Goal: Transaction & Acquisition: Book appointment/travel/reservation

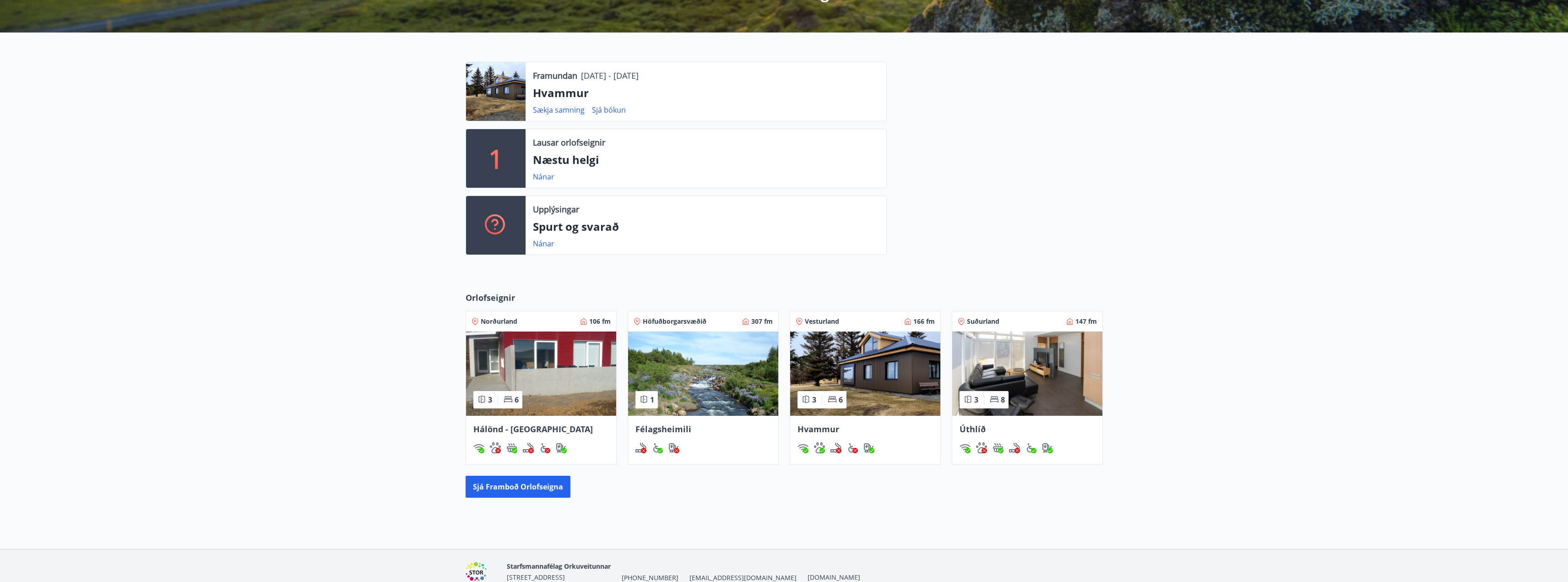
scroll to position [229, 0]
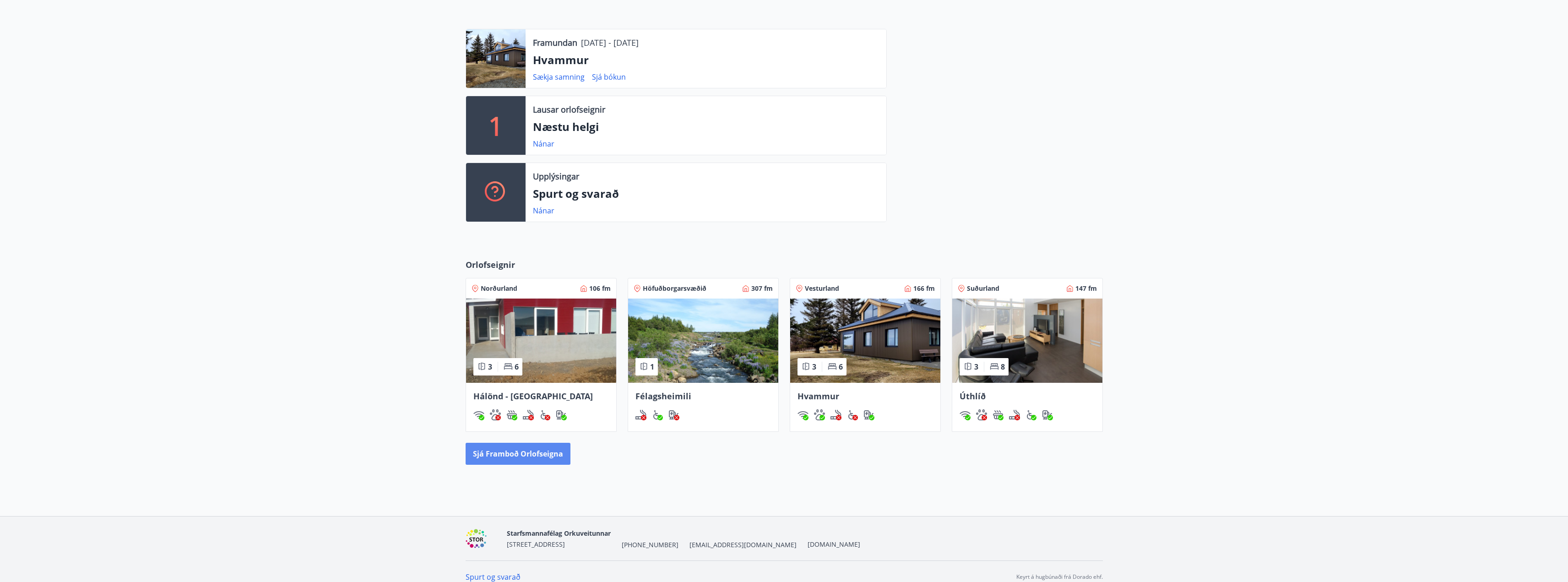
click at [530, 453] on button "Sjá framboð orlofseigna" at bounding box center [518, 454] width 105 height 22
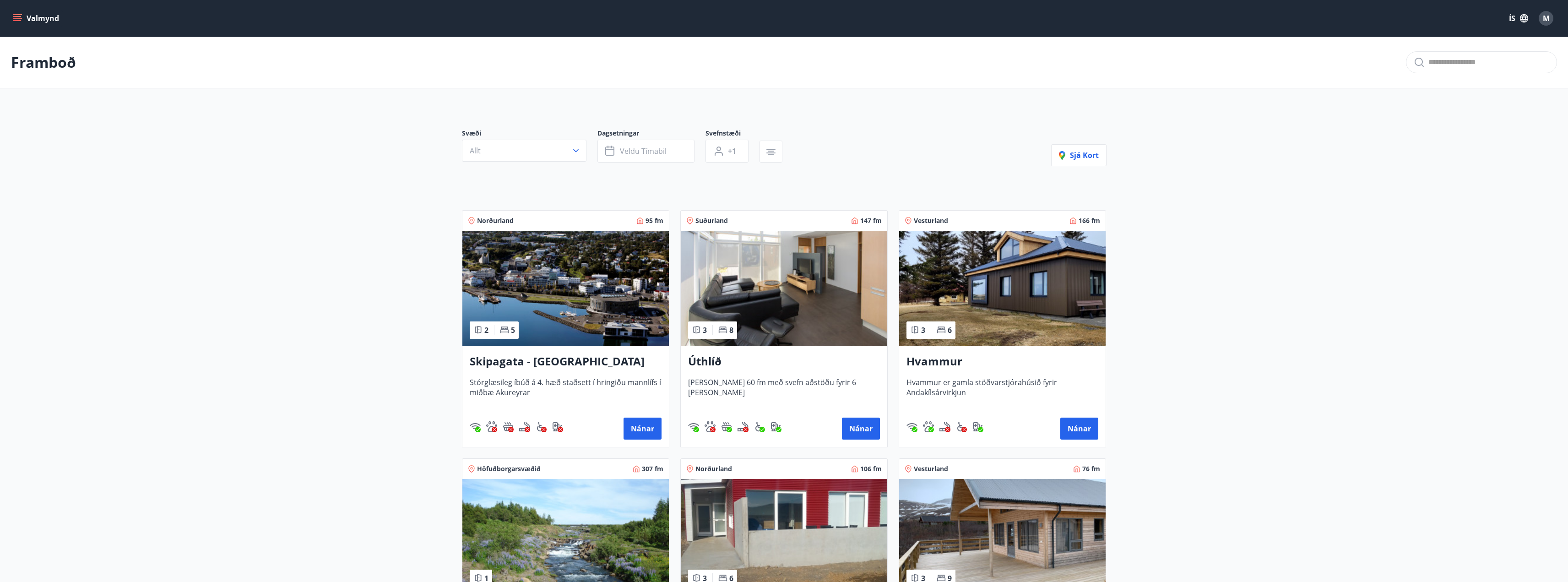
click at [409, 268] on main "Framboð Svæði Allt Dagsetningar Veldu tímabil Svefnstæði +1 Sjá kort Norðurland…" at bounding box center [784, 370] width 1568 height 666
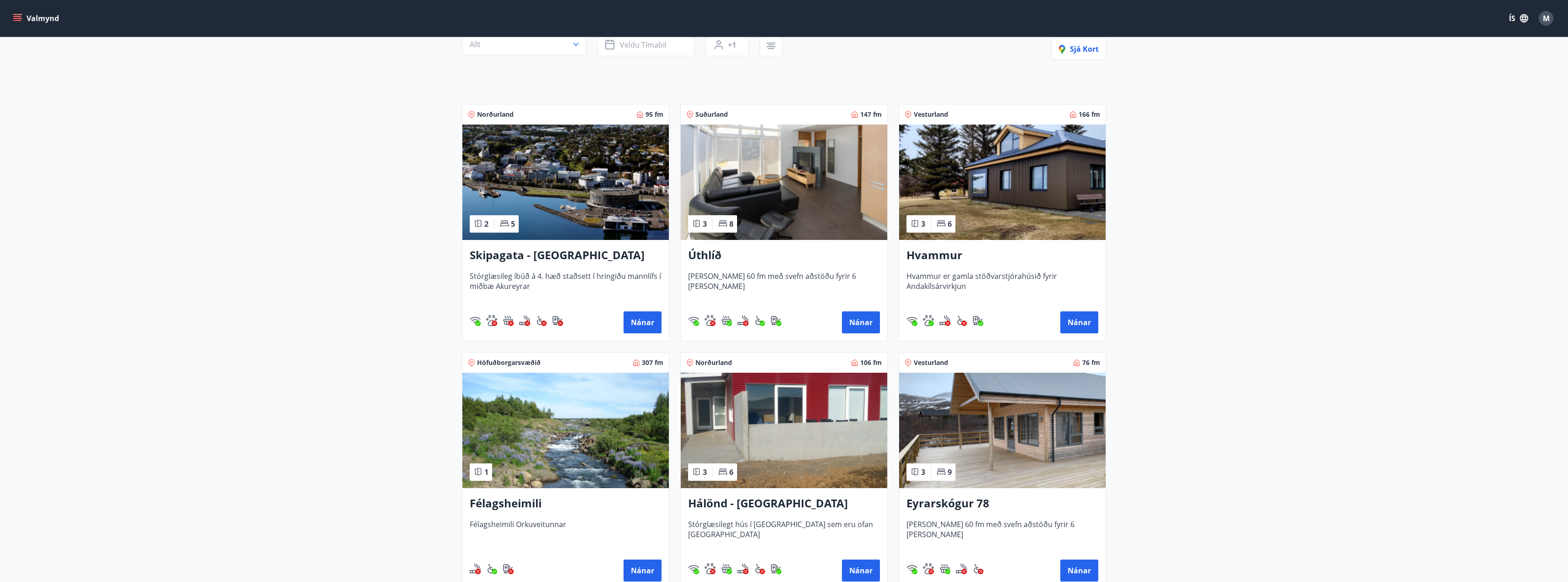
scroll to position [138, 0]
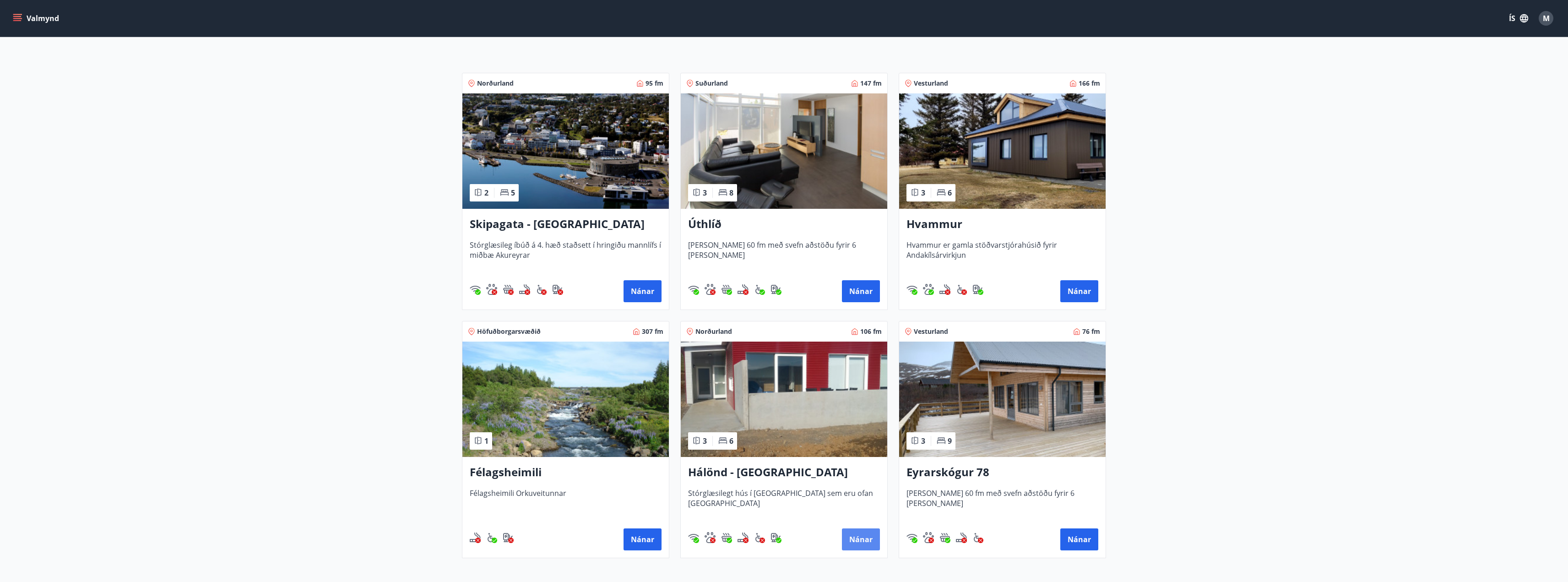
click at [860, 543] on button "Nánar" at bounding box center [860, 539] width 38 height 22
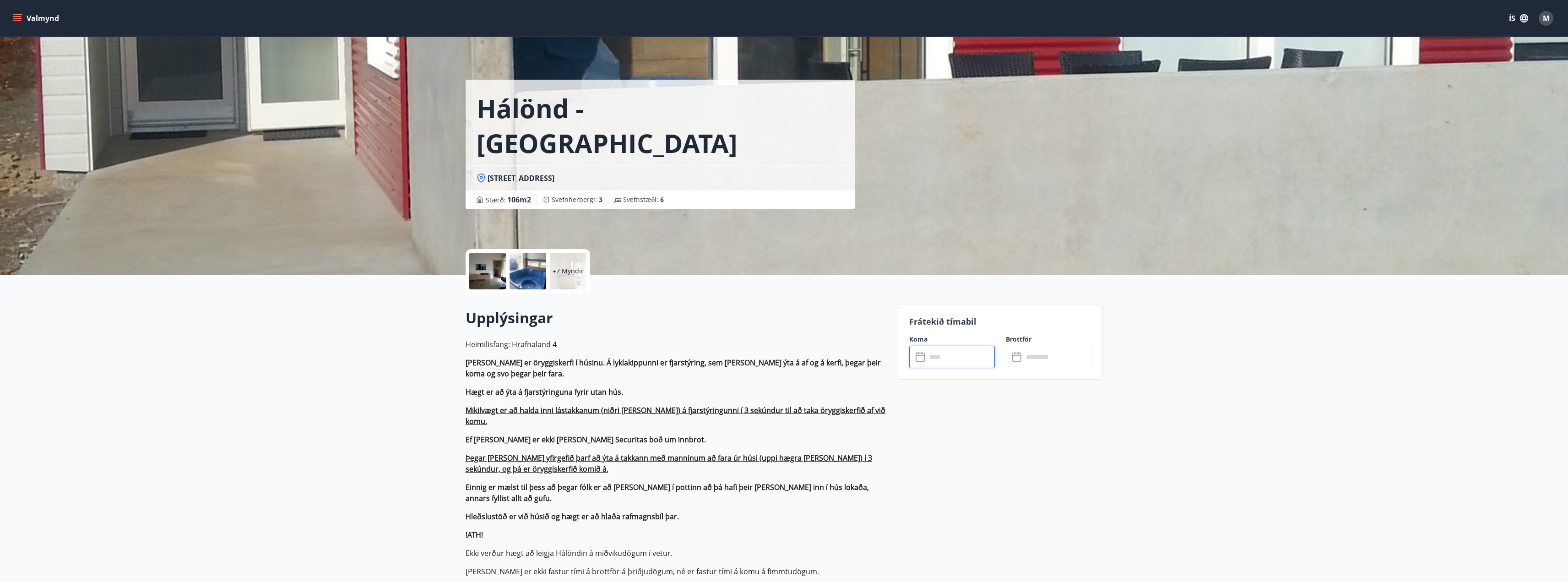
click at [967, 353] on input "text" at bounding box center [960, 357] width 68 height 23
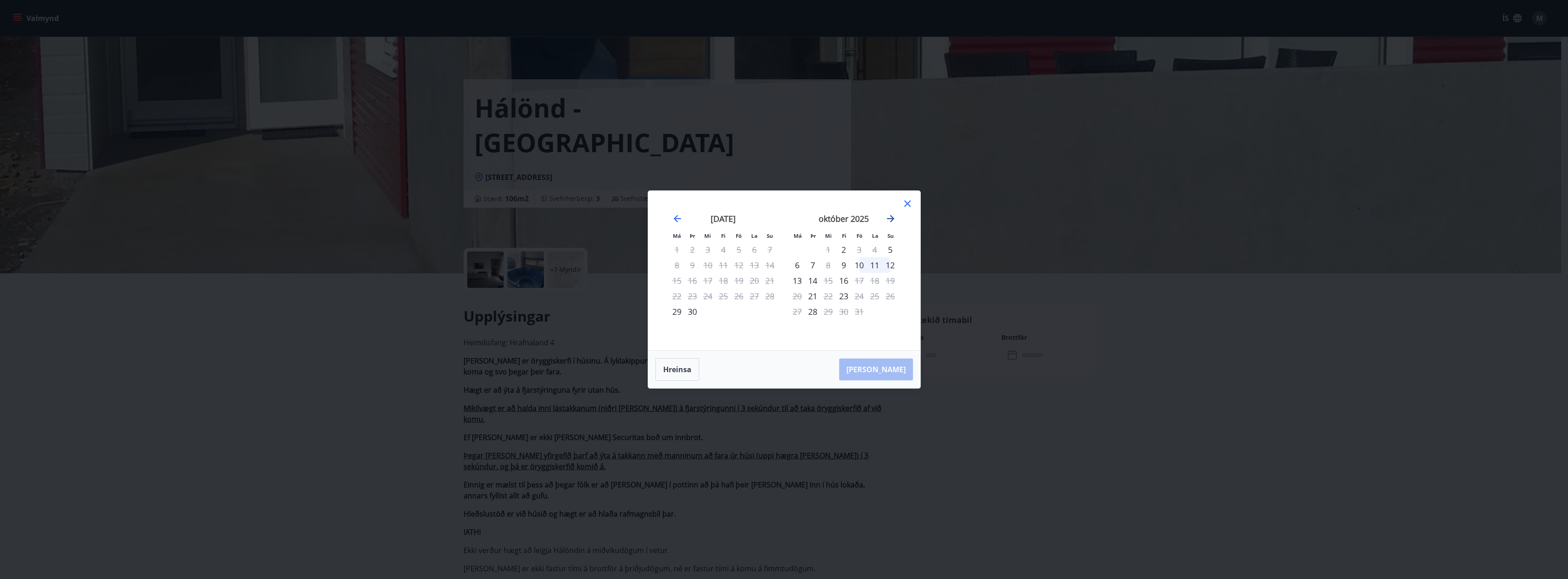
click at [890, 217] on icon "Move forward to switch to the next month." at bounding box center [890, 218] width 11 height 11
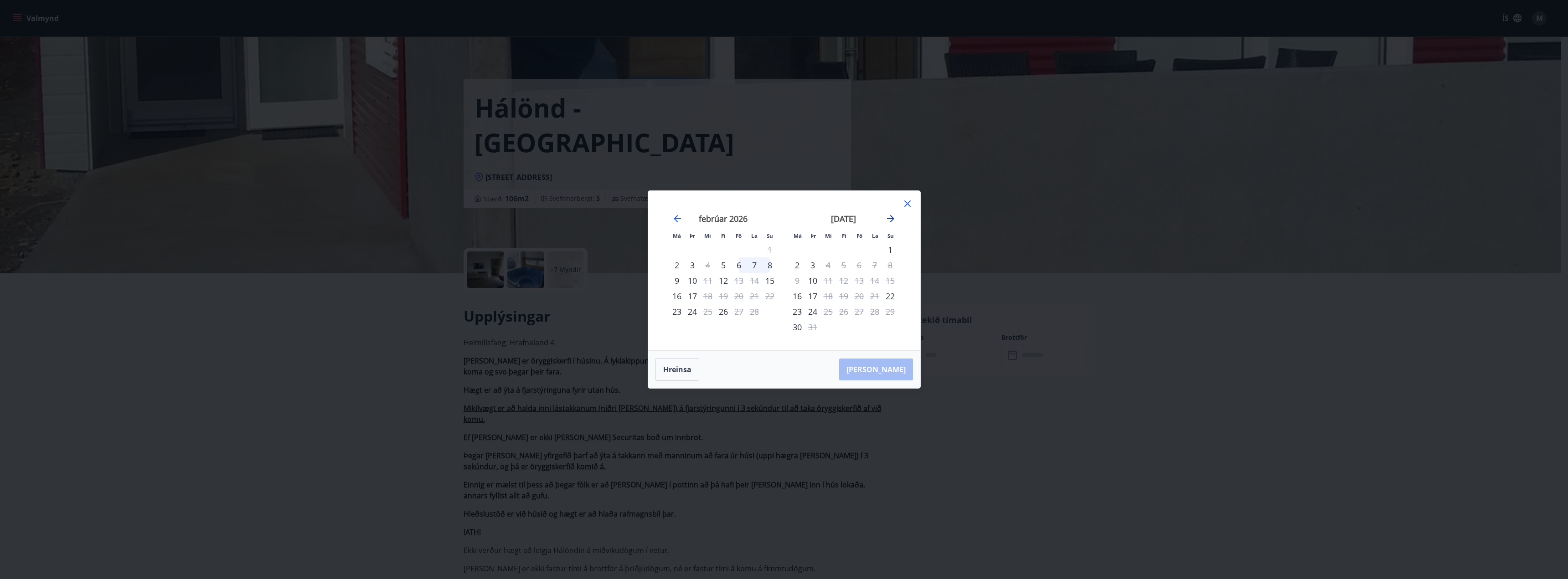
click at [890, 217] on icon "Move forward to switch to the next month." at bounding box center [890, 218] width 11 height 11
click at [676, 220] on icon "Move backward to switch to the previous month." at bounding box center [677, 218] width 7 height 7
click at [891, 222] on icon "Move forward to switch to the next month." at bounding box center [890, 218] width 11 height 11
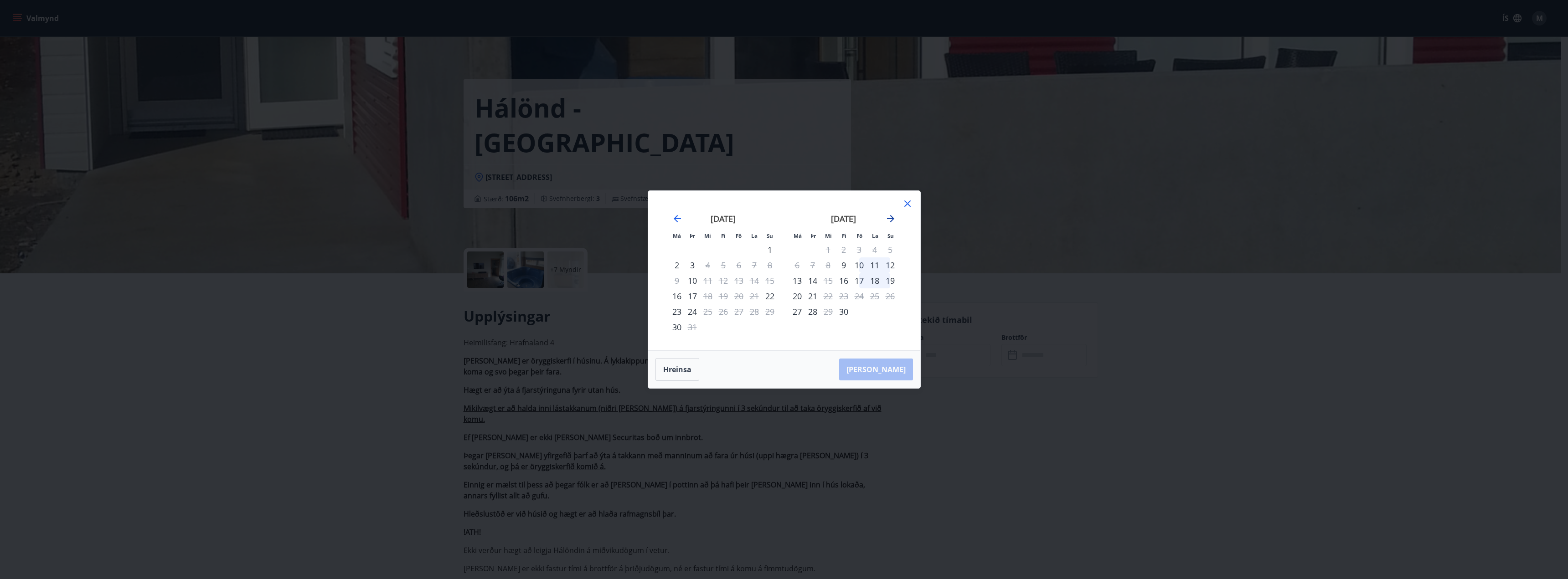
click at [891, 222] on icon "Move forward to switch to the next month." at bounding box center [890, 218] width 11 height 11
click at [678, 220] on icon "Move backward to switch to the previous month." at bounding box center [677, 218] width 11 height 11
click at [581, 203] on div "Má Þr Mi Fi Fö La Su Má Þr Mi Fi Fö La Su [DATE] 1 2 3 4 5 6 7 8 9 10 11 12 13 …" at bounding box center [784, 289] width 1568 height 579
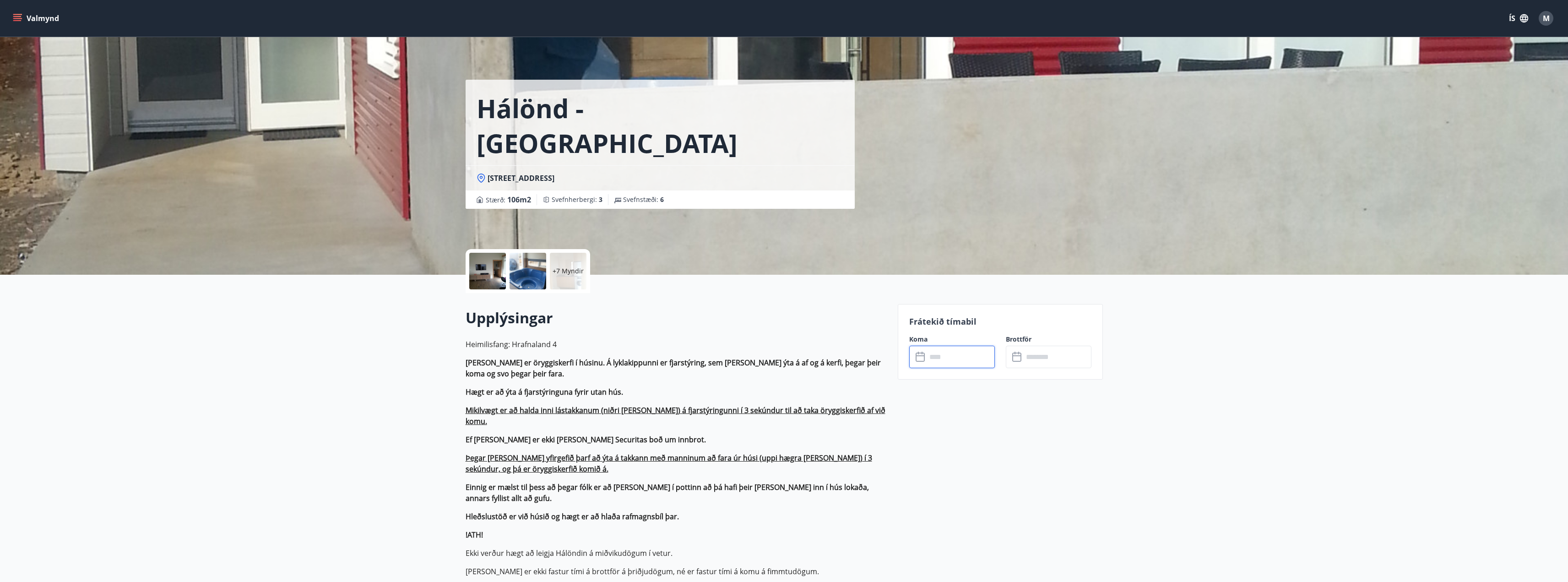
click at [967, 361] on input "text" at bounding box center [960, 357] width 68 height 23
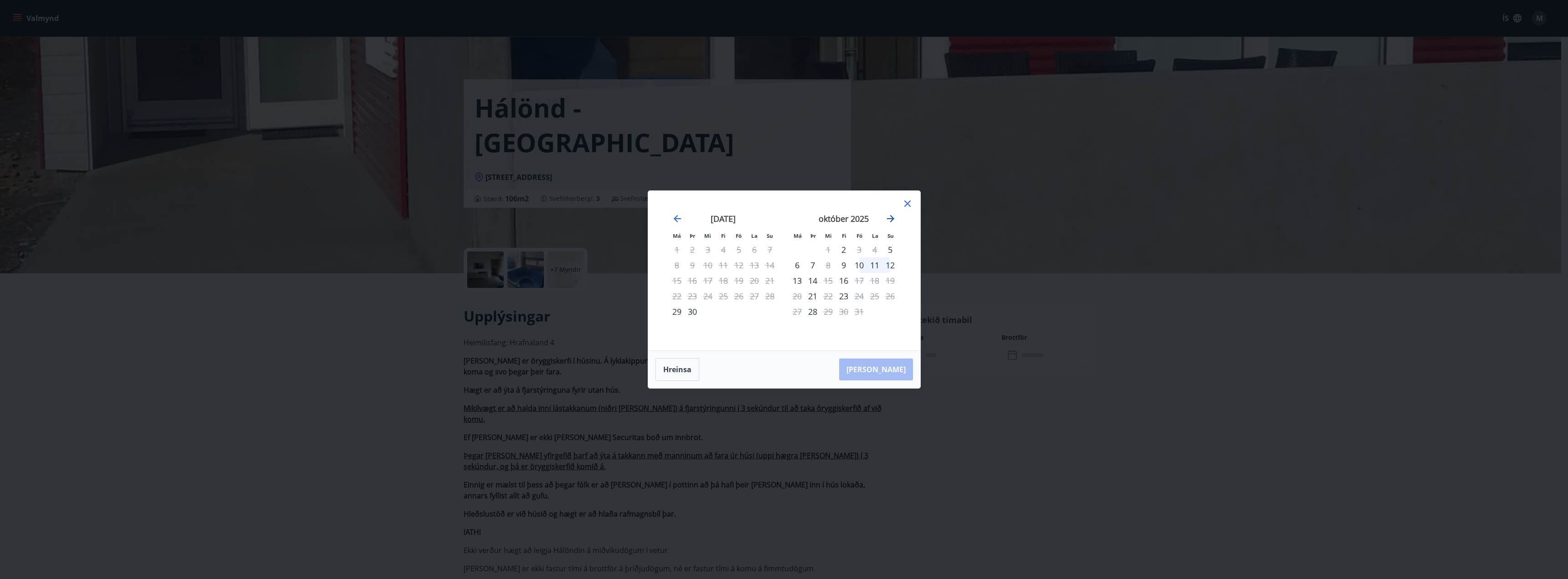
click at [885, 219] on icon "Move forward to switch to the next month." at bounding box center [890, 218] width 11 height 11
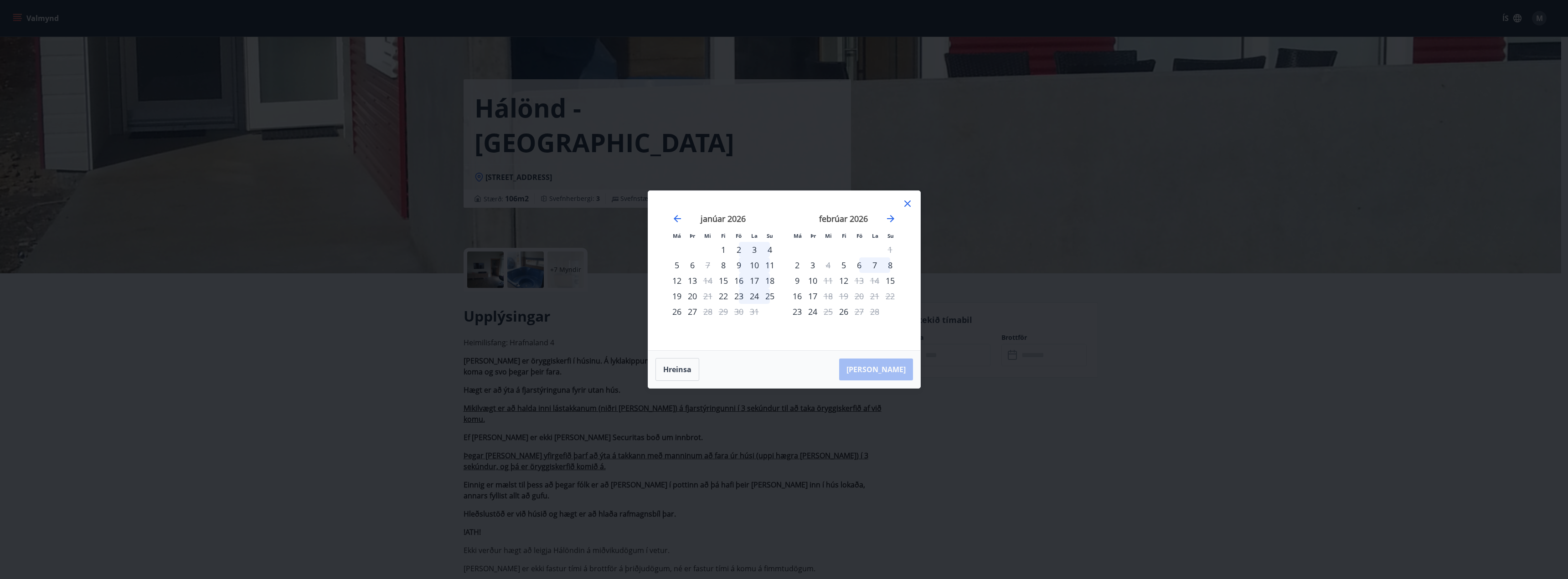
click at [740, 296] on div "23" at bounding box center [739, 296] width 16 height 16
click at [679, 315] on div "26" at bounding box center [677, 312] width 16 height 16
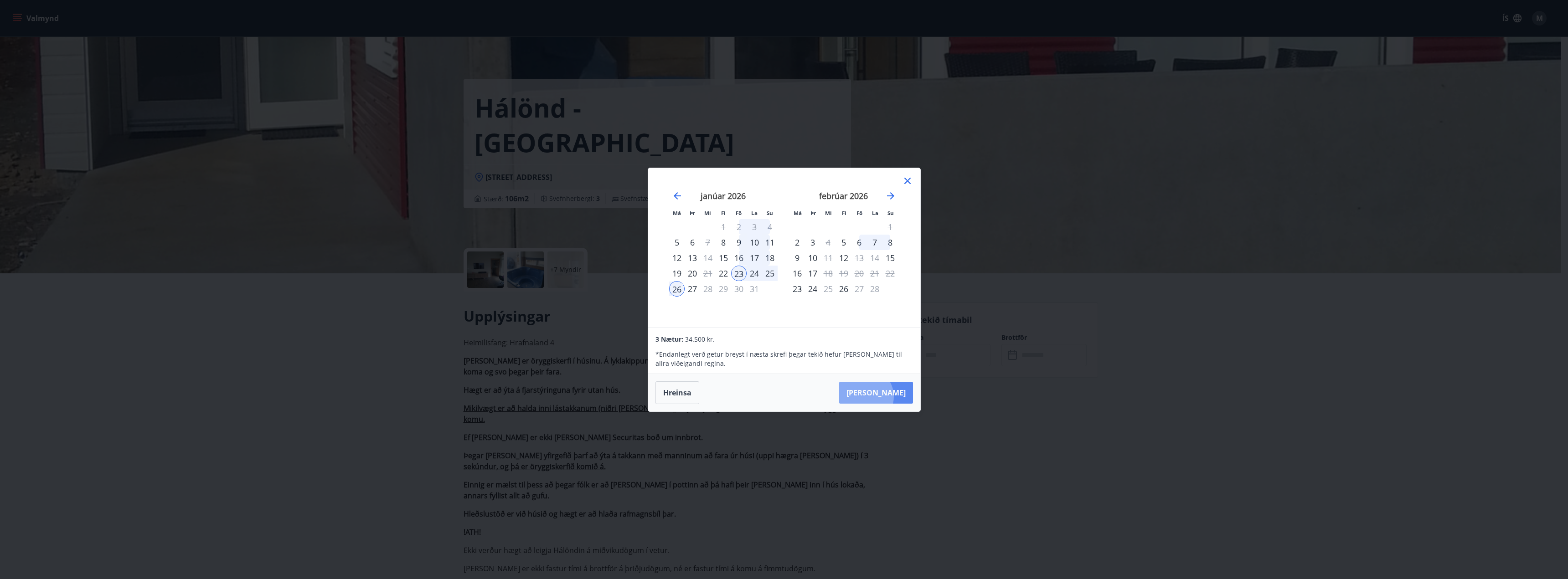
click at [893, 397] on button "[PERSON_NAME]" at bounding box center [875, 393] width 74 height 22
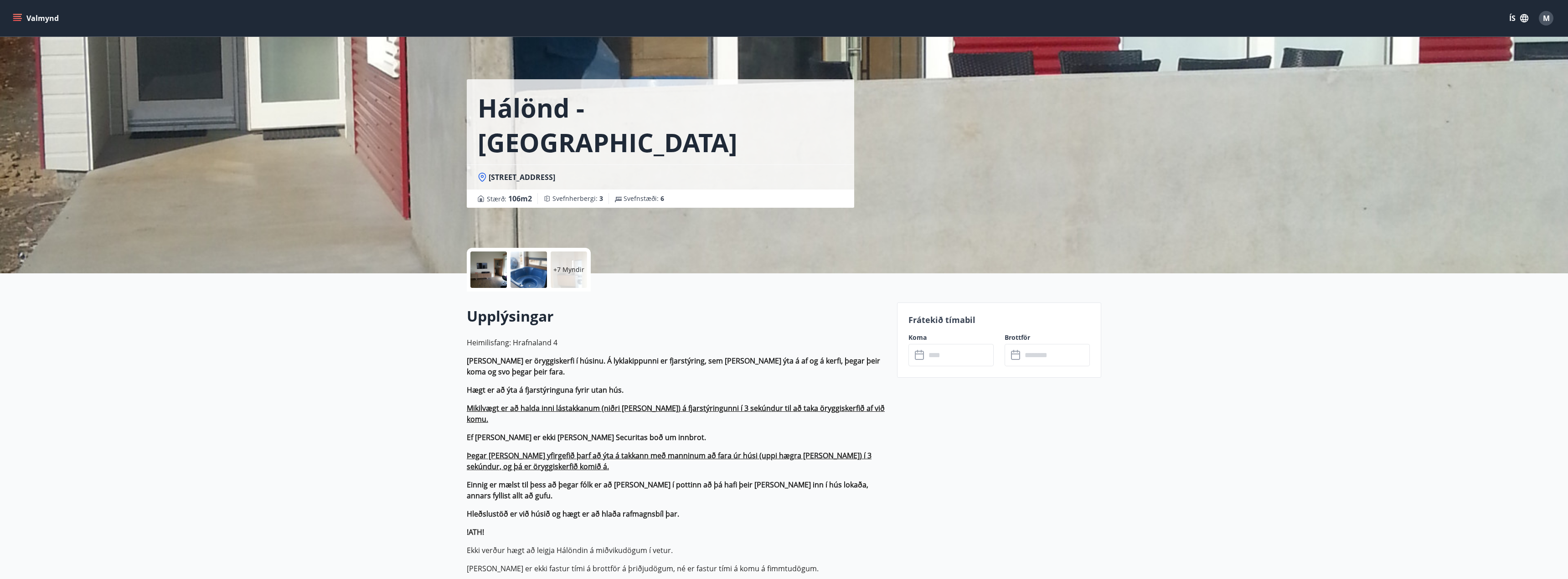
type input "******"
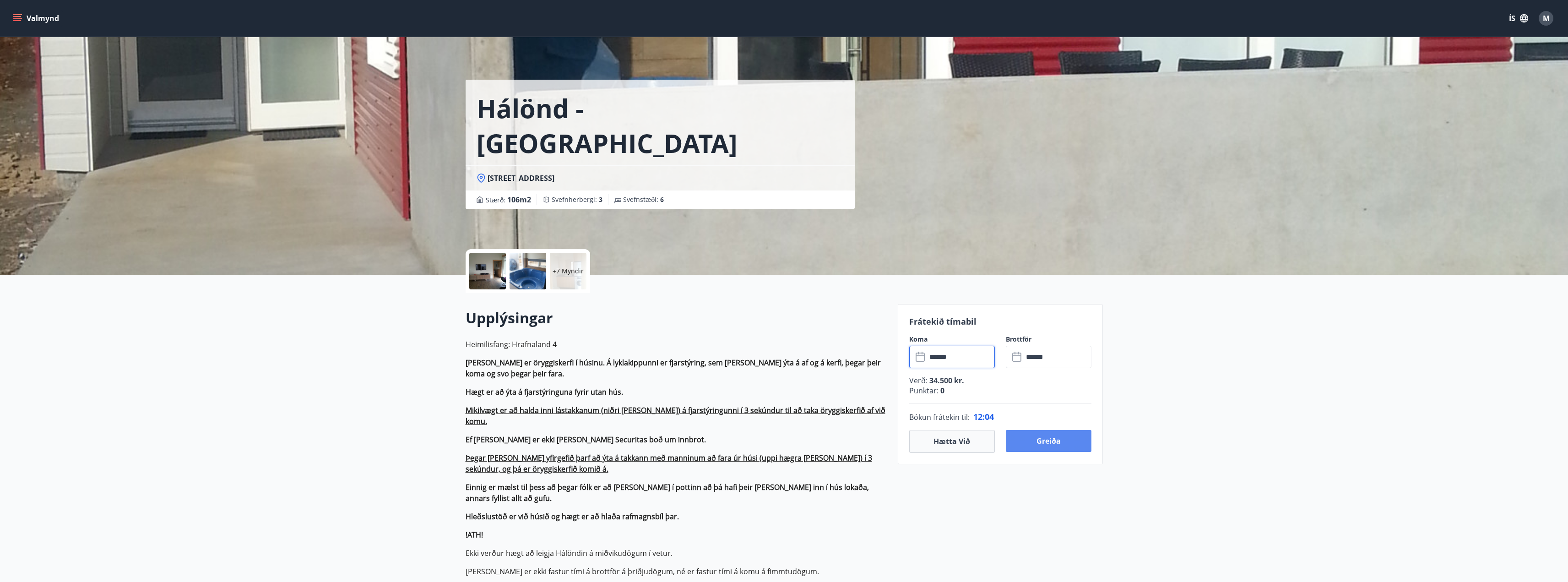
click at [1044, 442] on button "Greiða" at bounding box center [1049, 441] width 85 height 22
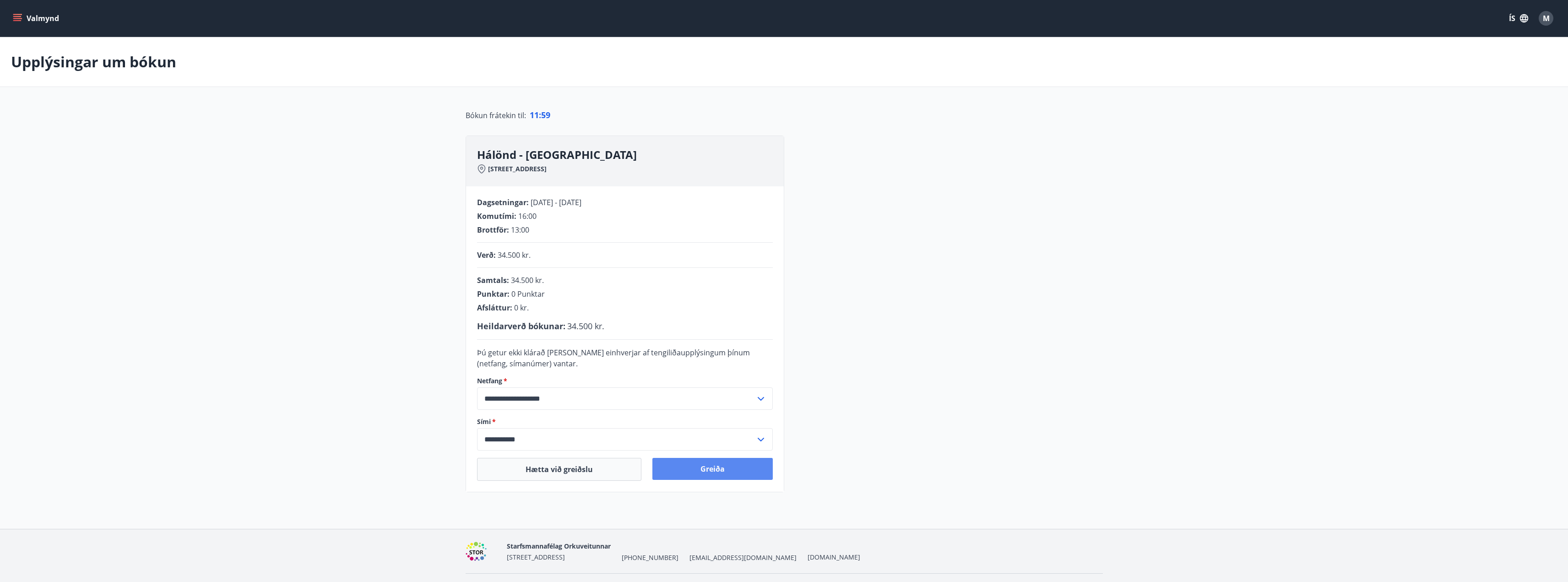
click at [709, 468] on button "Greiða" at bounding box center [712, 469] width 120 height 22
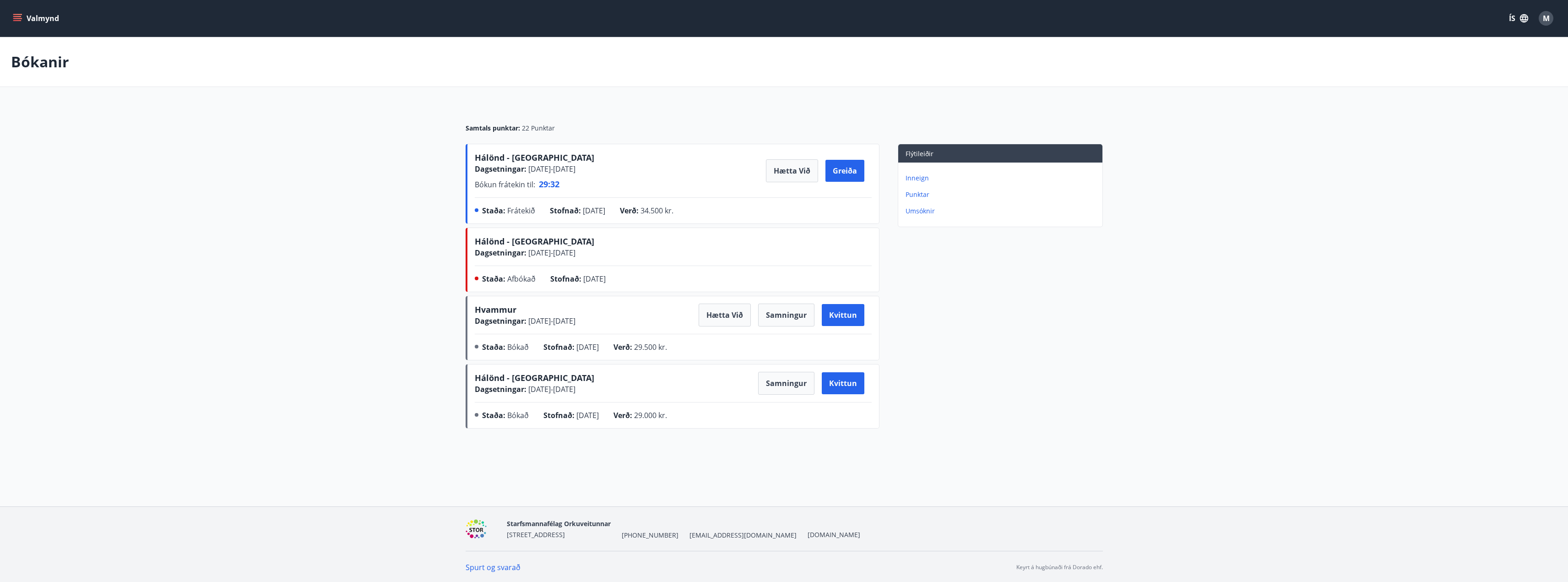
click at [570, 180] on p "Bókun frátekin til : 29 : 32" at bounding box center [534, 184] width 120 height 12
click at [802, 180] on button "Hætta við" at bounding box center [792, 171] width 53 height 23
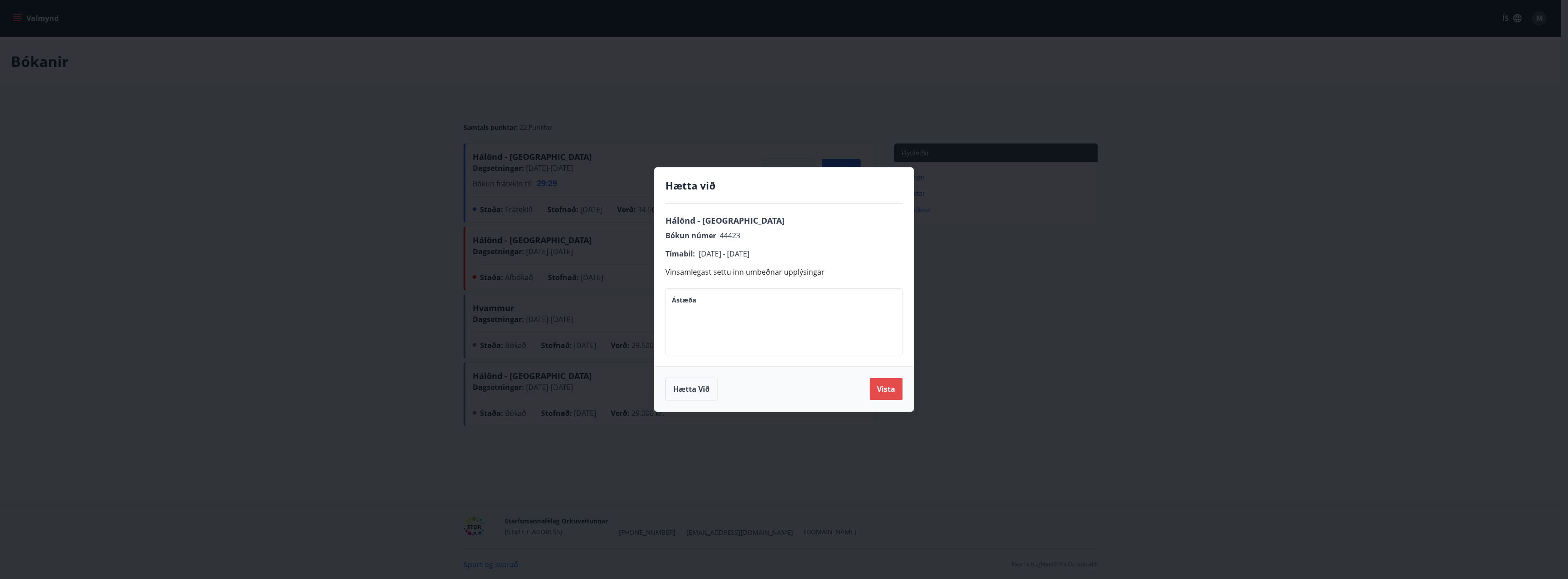
click at [885, 386] on button "Vista" at bounding box center [885, 389] width 33 height 22
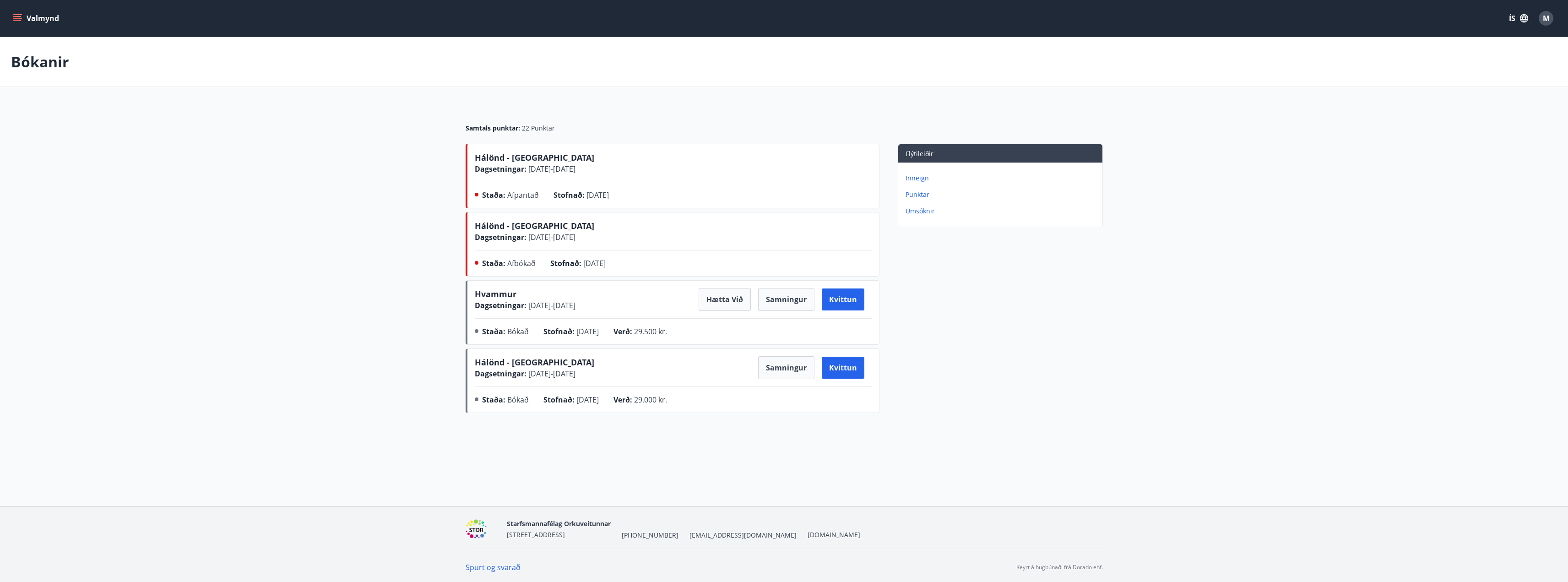
click at [36, 13] on button "Valmynd" at bounding box center [37, 18] width 52 height 17
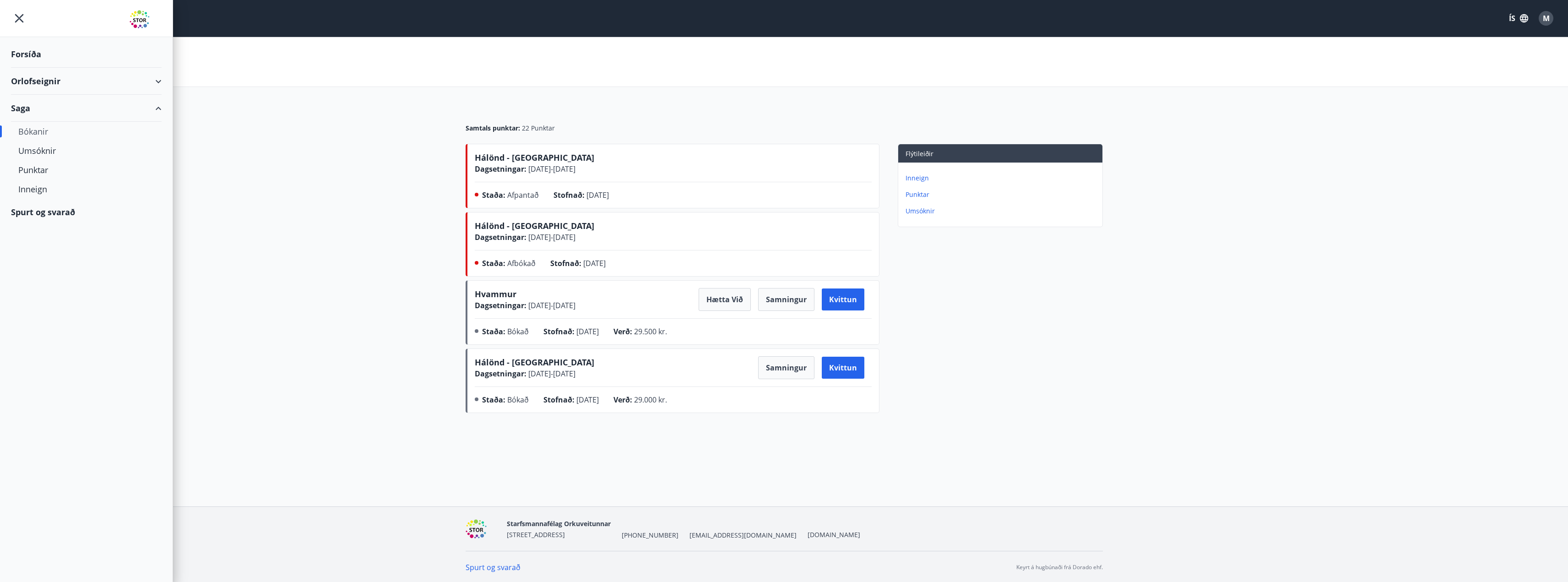
click at [42, 57] on div "Forsíða" at bounding box center [86, 54] width 151 height 27
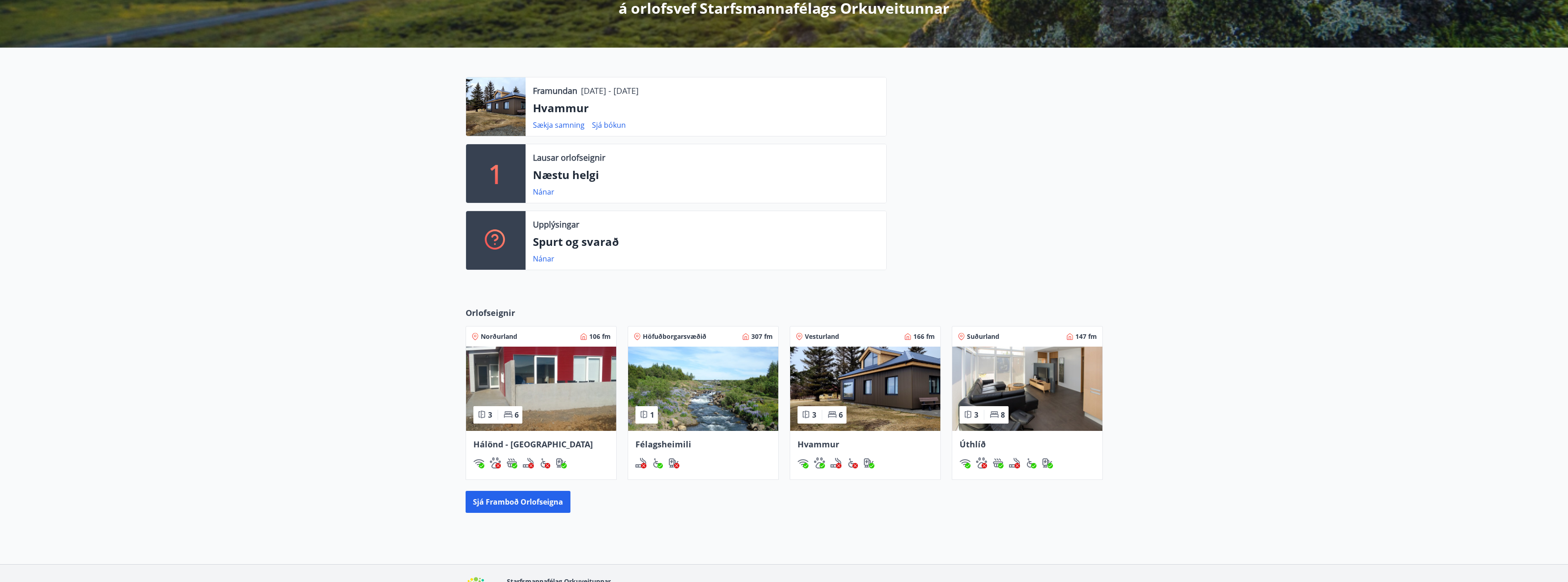
scroll to position [240, 0]
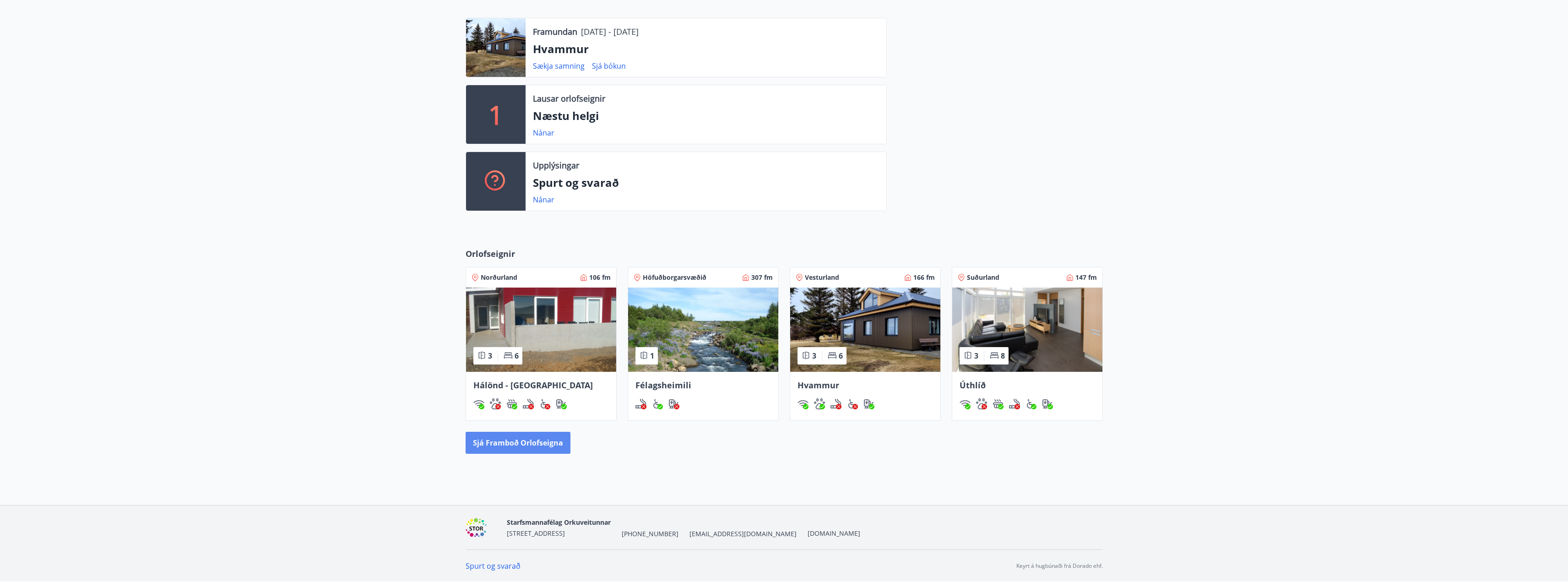
click at [516, 443] on button "Sjá framboð orlofseigna" at bounding box center [518, 443] width 105 height 22
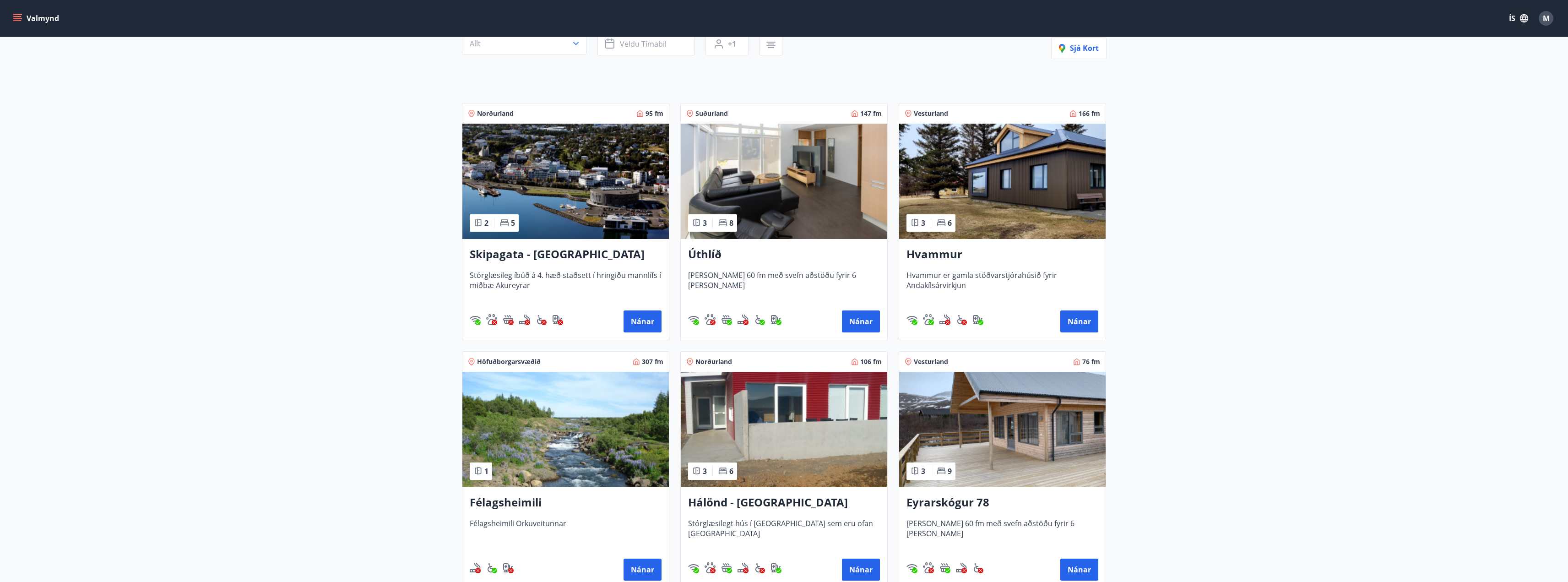
scroll to position [234, 0]
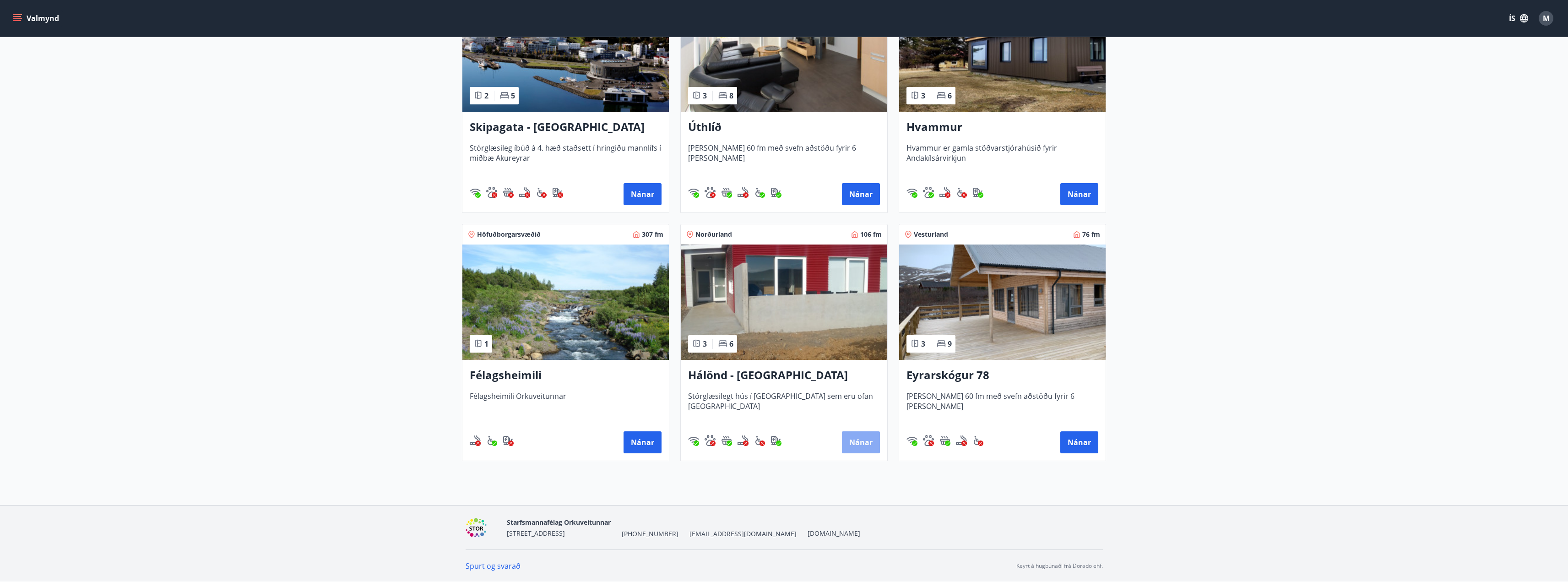
click at [863, 434] on button "Nánar" at bounding box center [860, 442] width 38 height 22
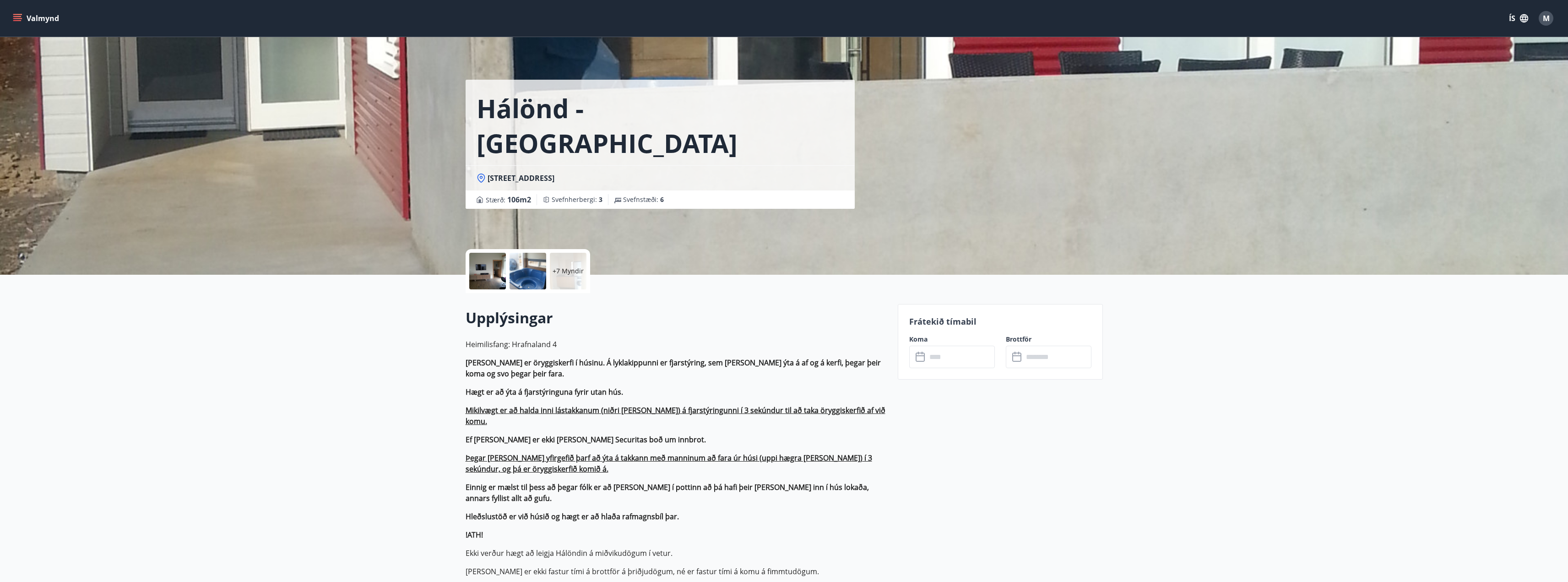
click at [956, 367] on input "text" at bounding box center [960, 357] width 68 height 23
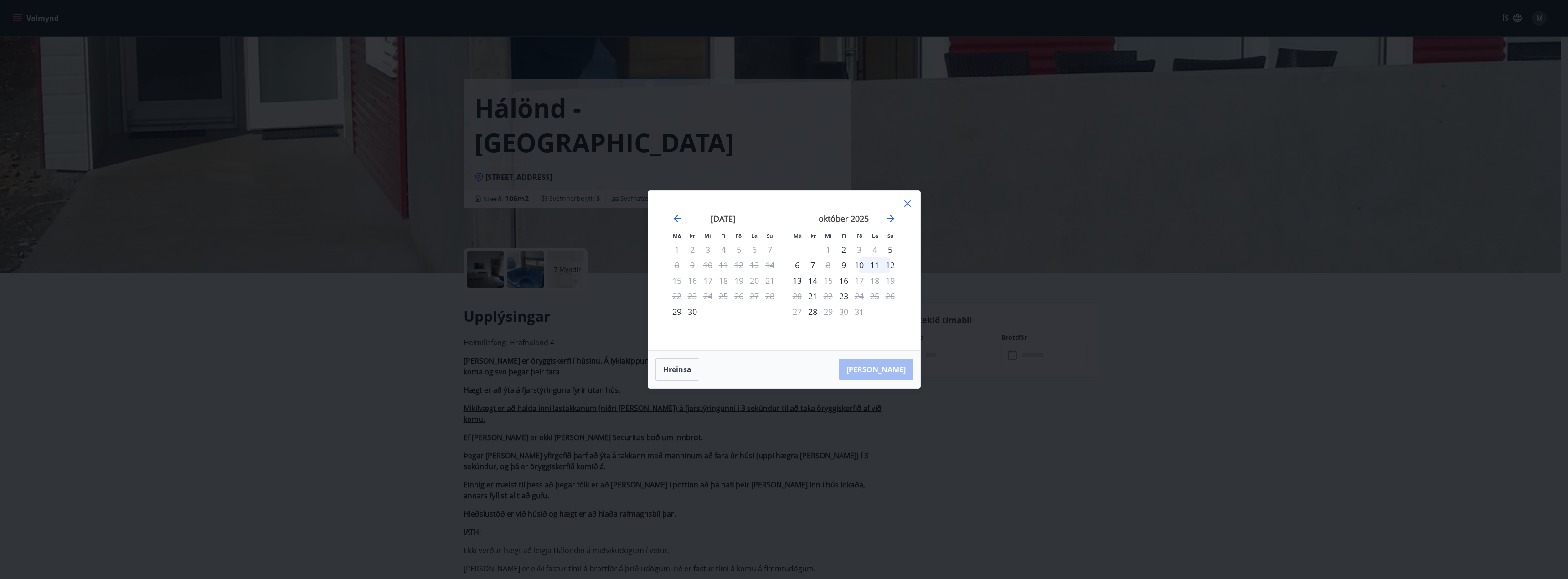
click at [891, 213] on div "október 2025" at bounding box center [844, 222] width 109 height 40
click at [889, 221] on icon "Move forward to switch to the next month." at bounding box center [890, 218] width 11 height 11
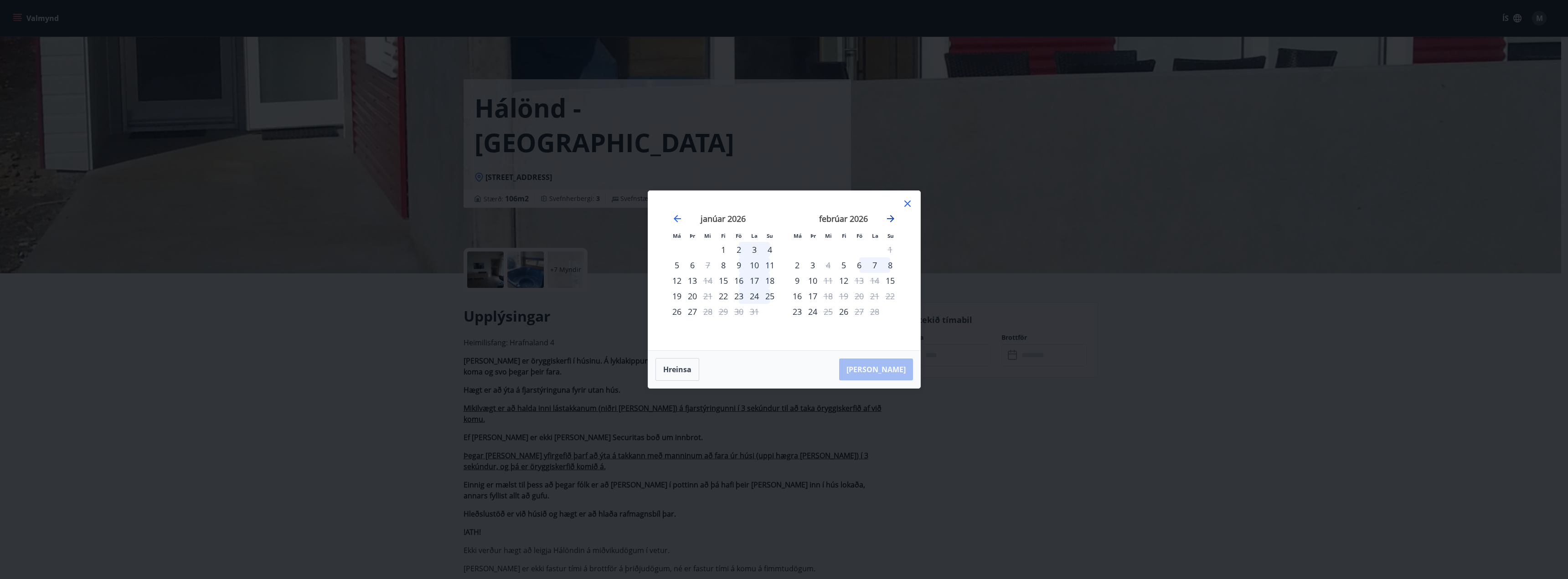
click at [889, 221] on icon "Move forward to switch to the next month." at bounding box center [890, 218] width 11 height 11
click at [679, 216] on icon "Move backward to switch to the previous month." at bounding box center [677, 218] width 11 height 11
click at [724, 298] on div "22" at bounding box center [723, 296] width 16 height 16
click at [674, 315] on div "26" at bounding box center [677, 312] width 16 height 16
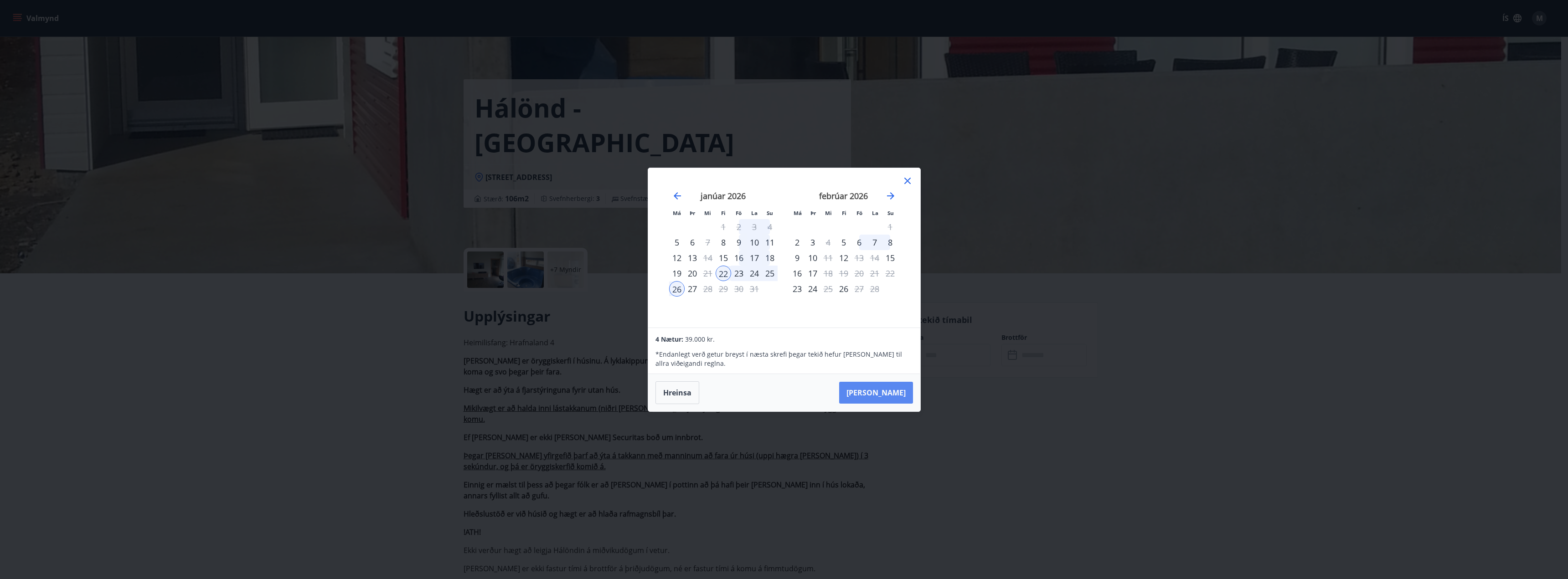
click at [887, 387] on button "[PERSON_NAME]" at bounding box center [875, 393] width 74 height 22
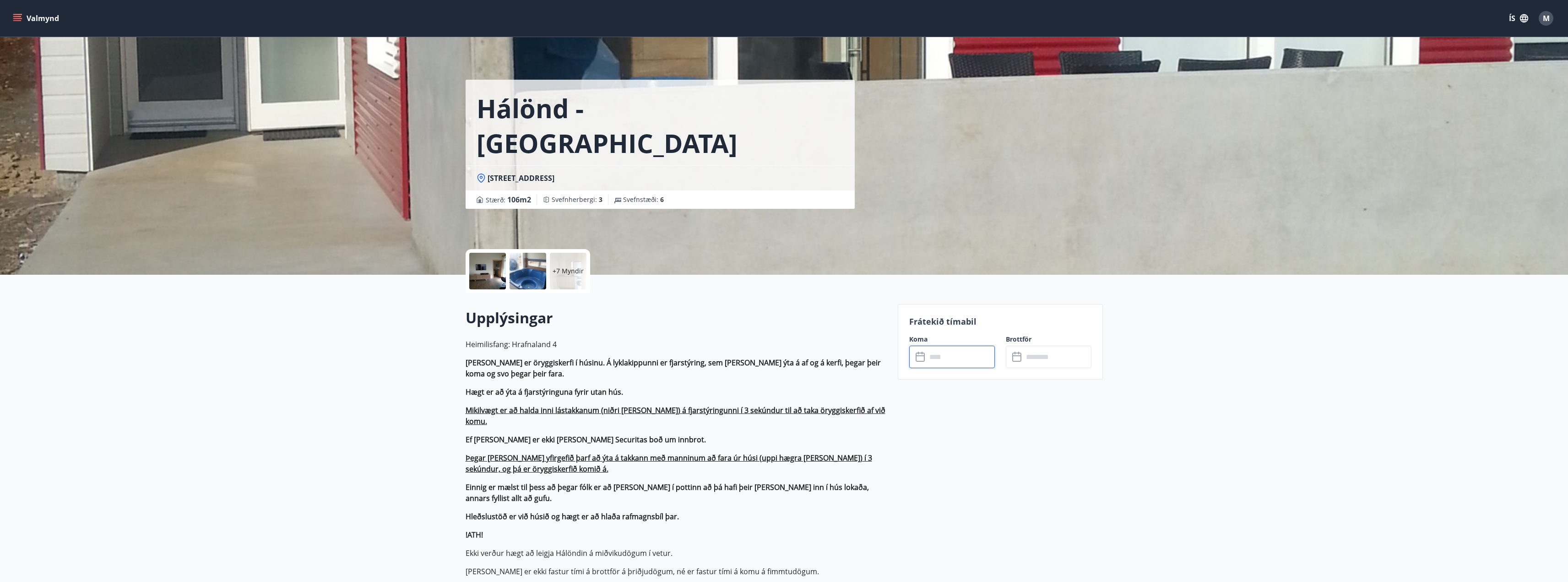
type input "******"
click at [1059, 441] on button "Greiða" at bounding box center [1049, 441] width 85 height 22
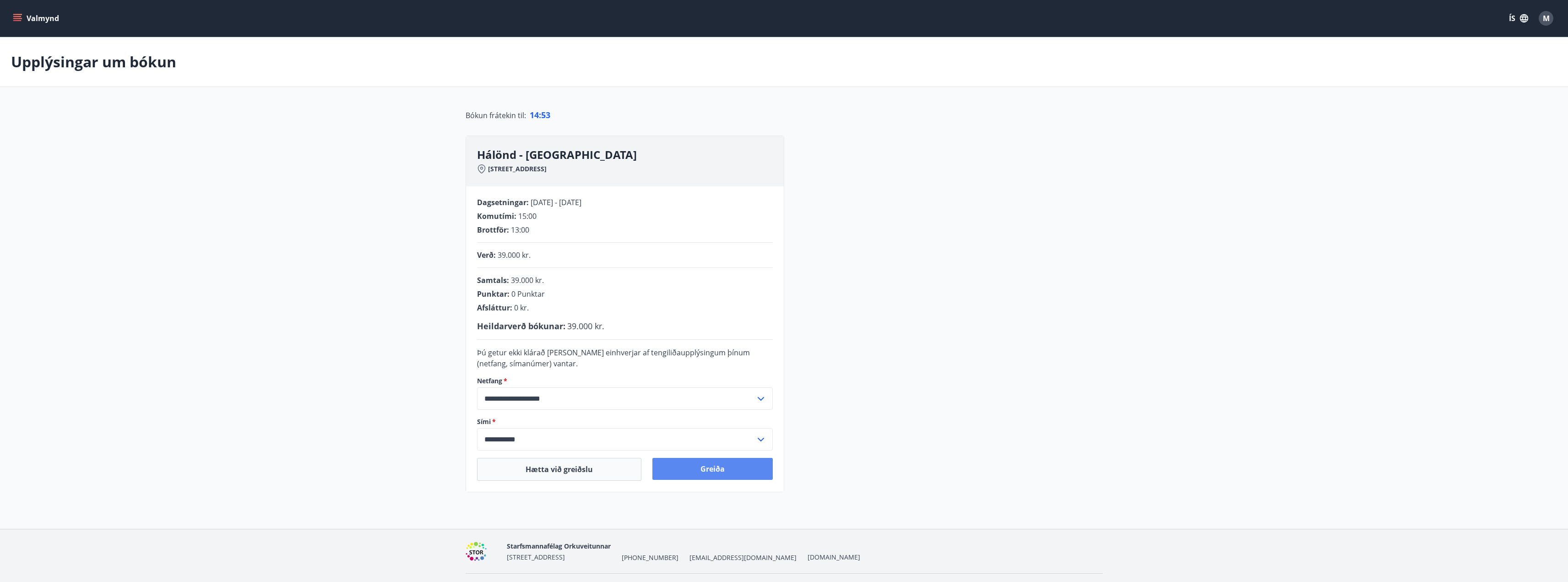
click at [732, 472] on button "Greiða" at bounding box center [712, 469] width 120 height 22
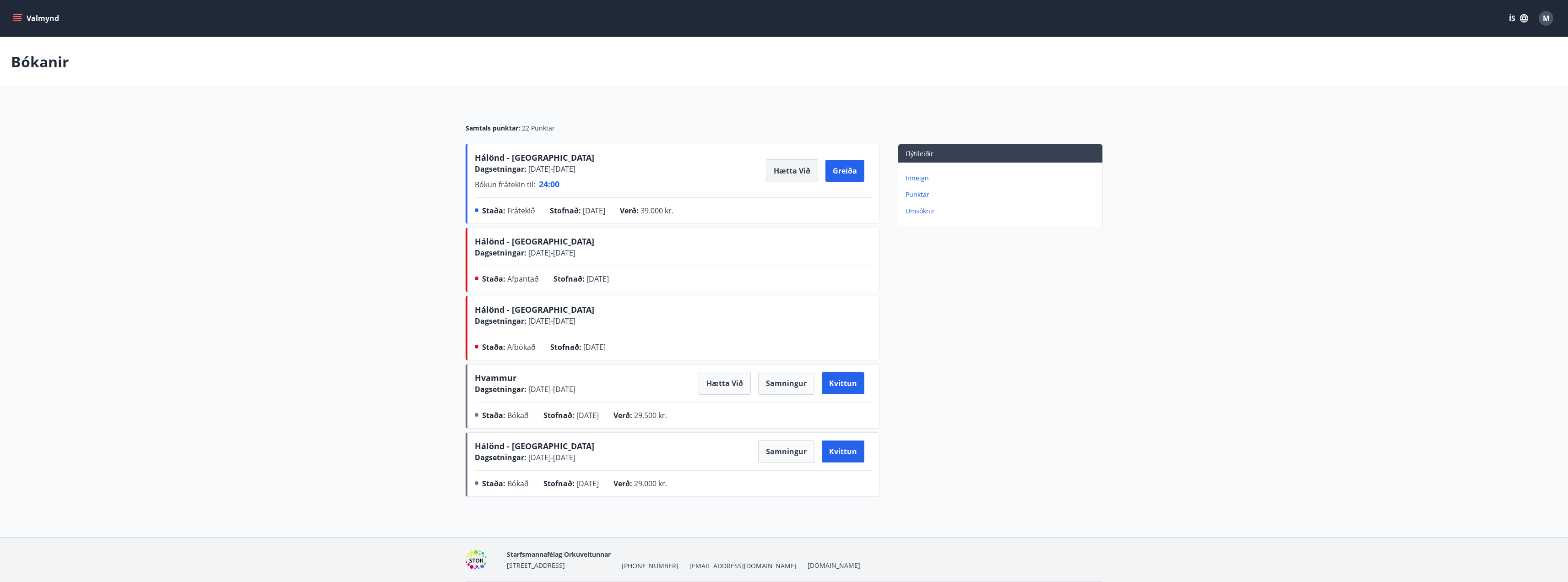
click at [791, 173] on button "Hætta við" at bounding box center [792, 171] width 53 height 23
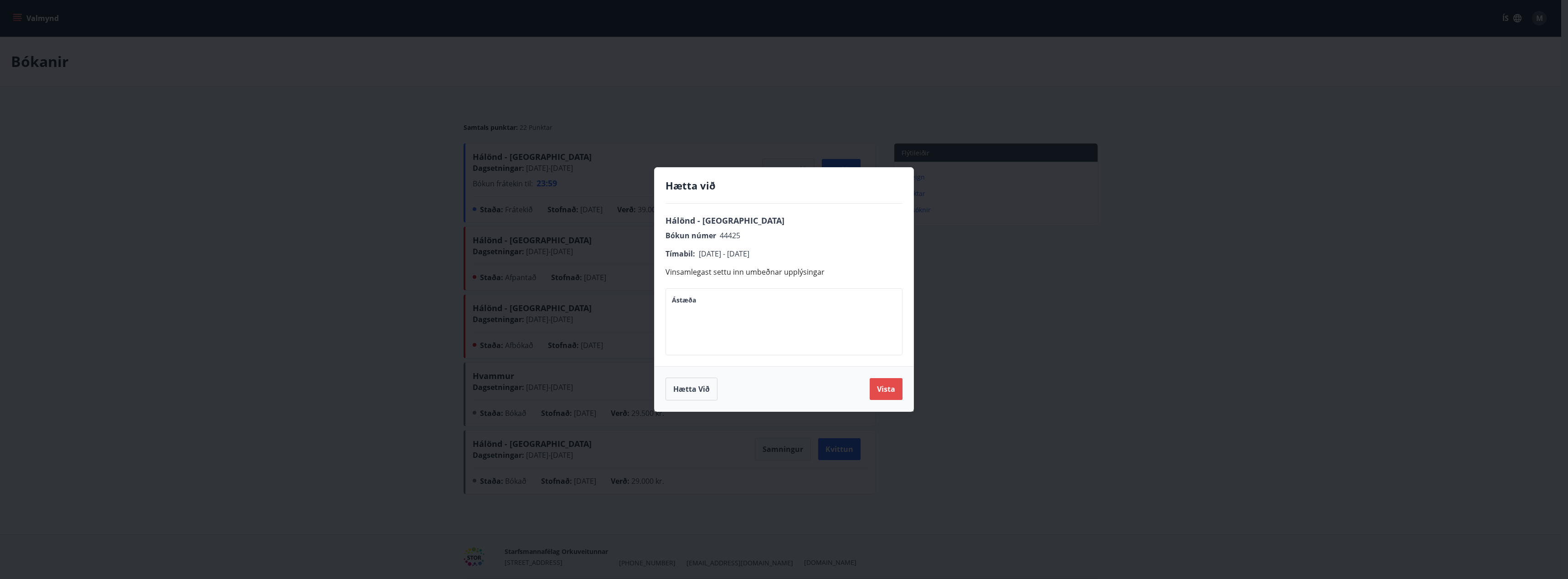
click at [888, 387] on button "Vista" at bounding box center [885, 389] width 33 height 22
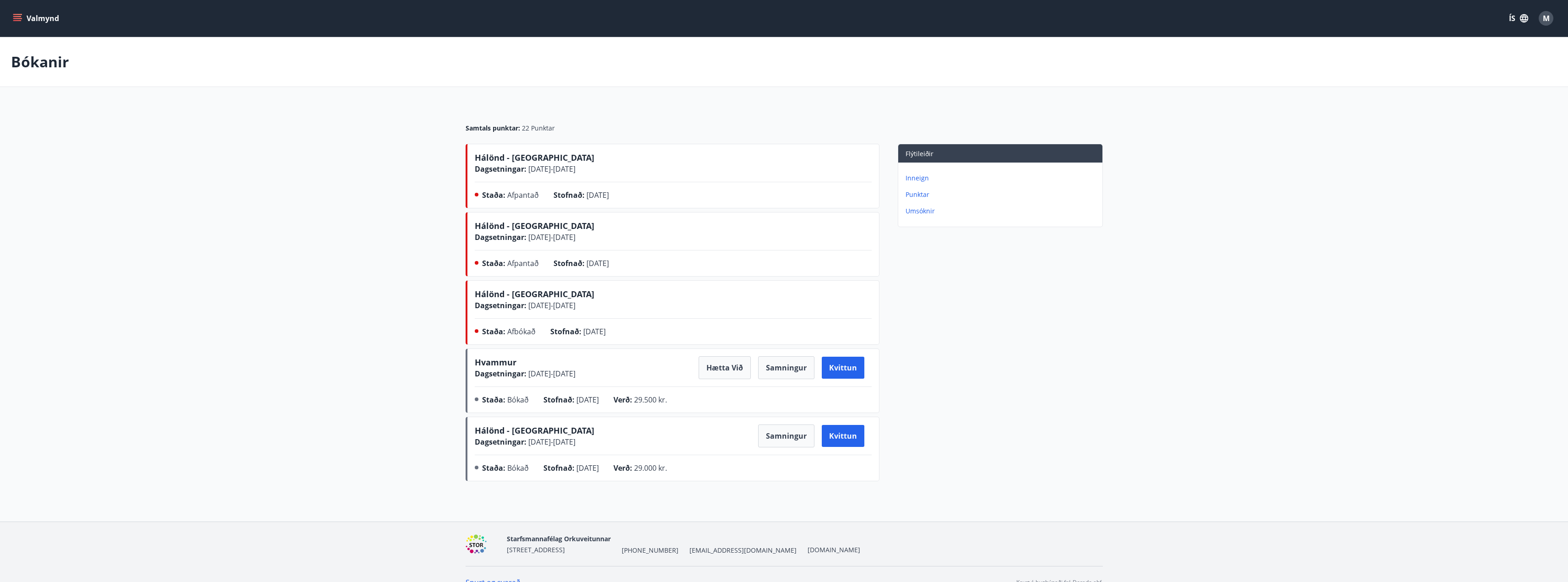
click at [22, 18] on icon "menu" at bounding box center [18, 18] width 10 height 1
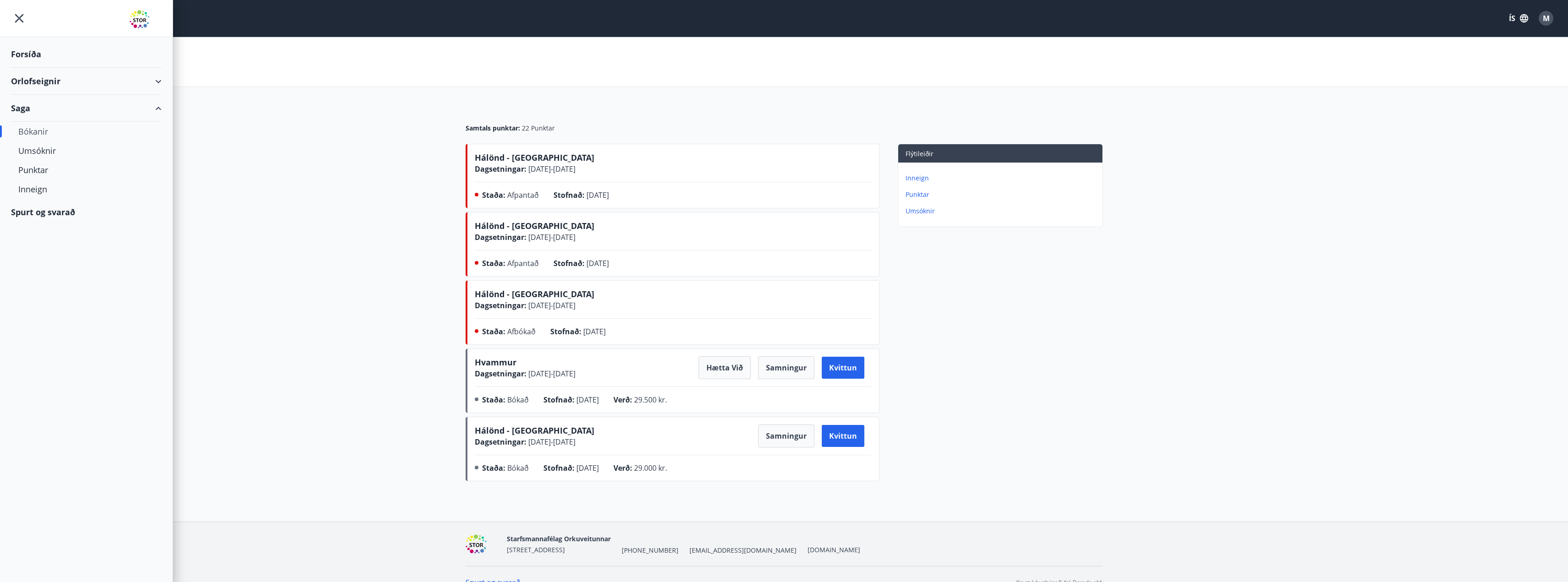
click at [36, 52] on div "Forsíða" at bounding box center [86, 54] width 151 height 27
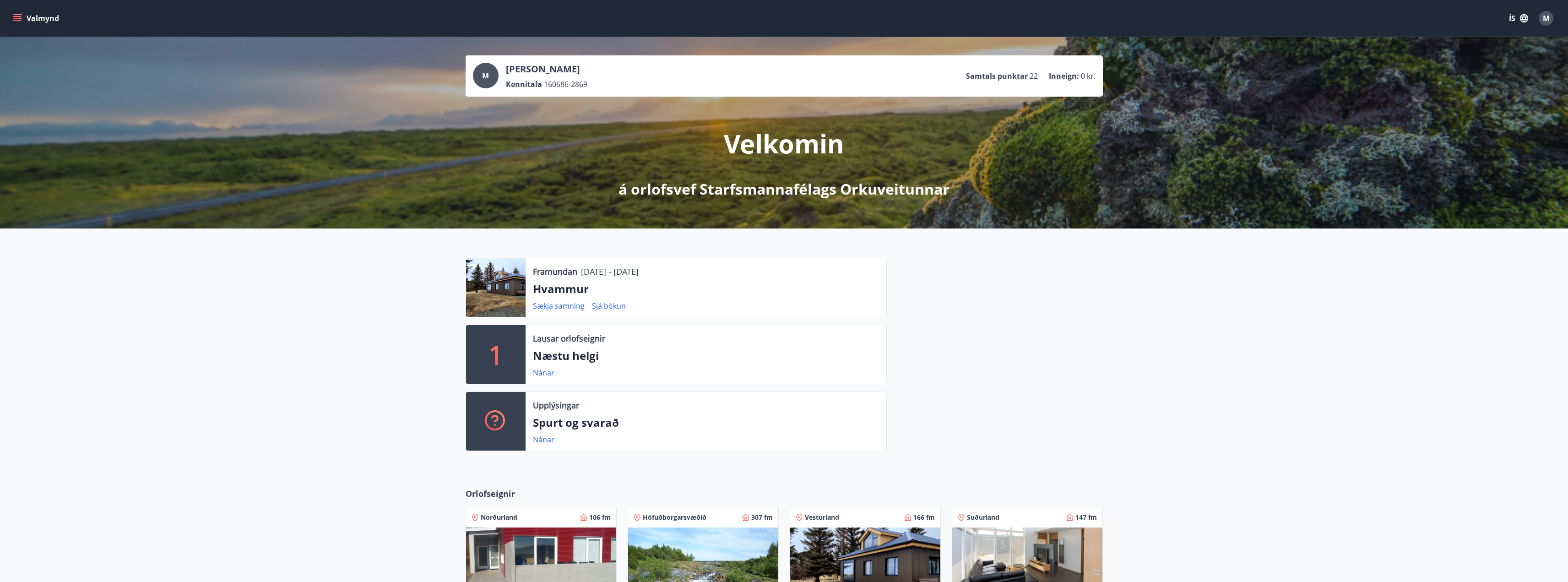
scroll to position [240, 0]
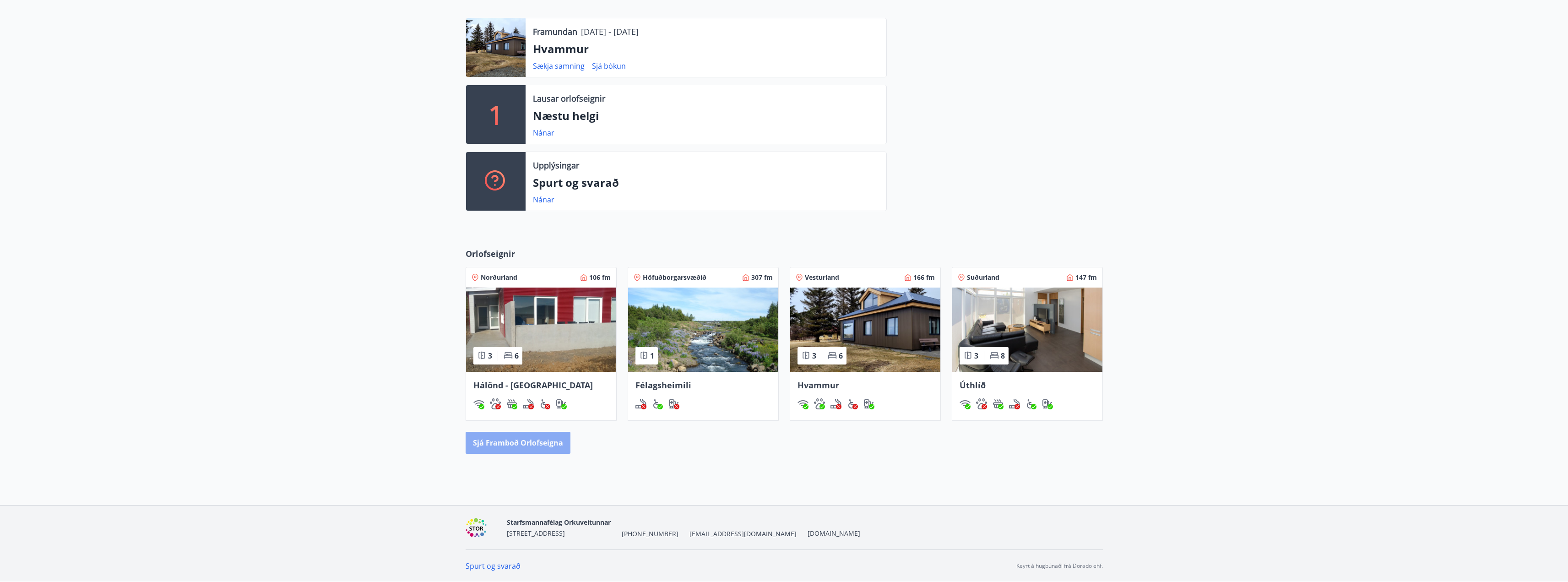
click at [526, 448] on button "Sjá framboð orlofseigna" at bounding box center [518, 443] width 105 height 22
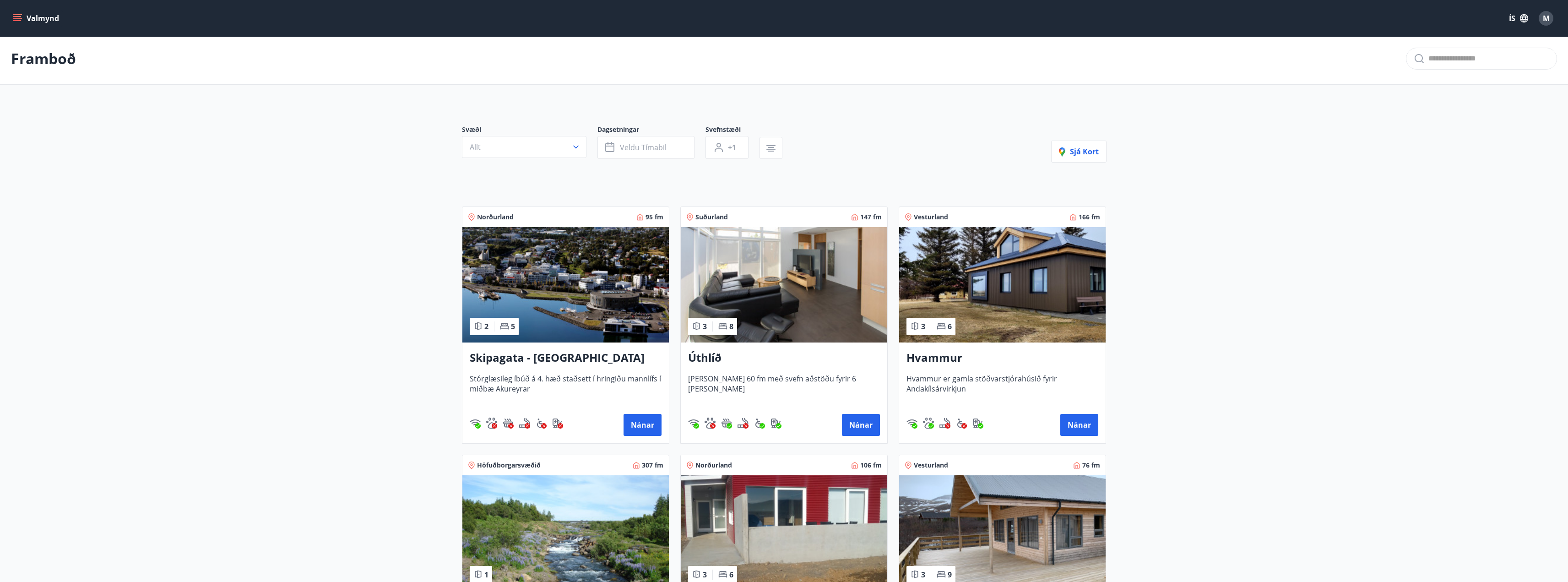
scroll to position [234, 0]
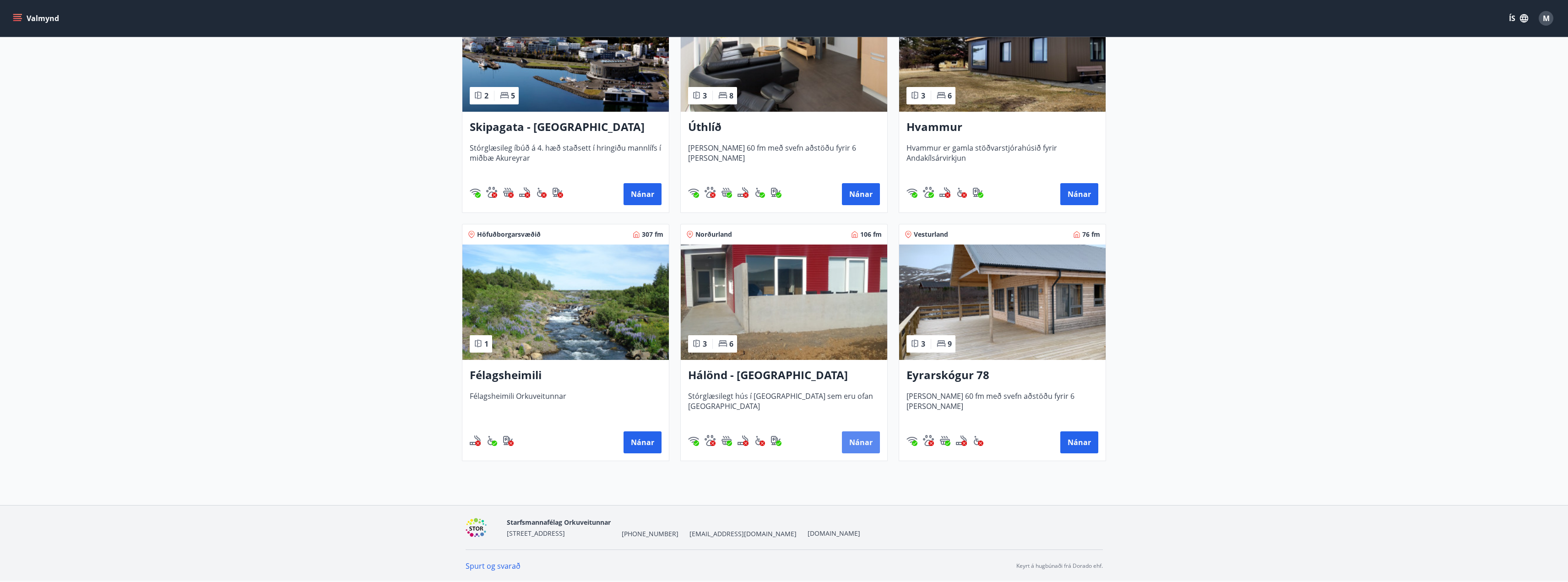
click at [864, 443] on button "Nánar" at bounding box center [860, 442] width 38 height 22
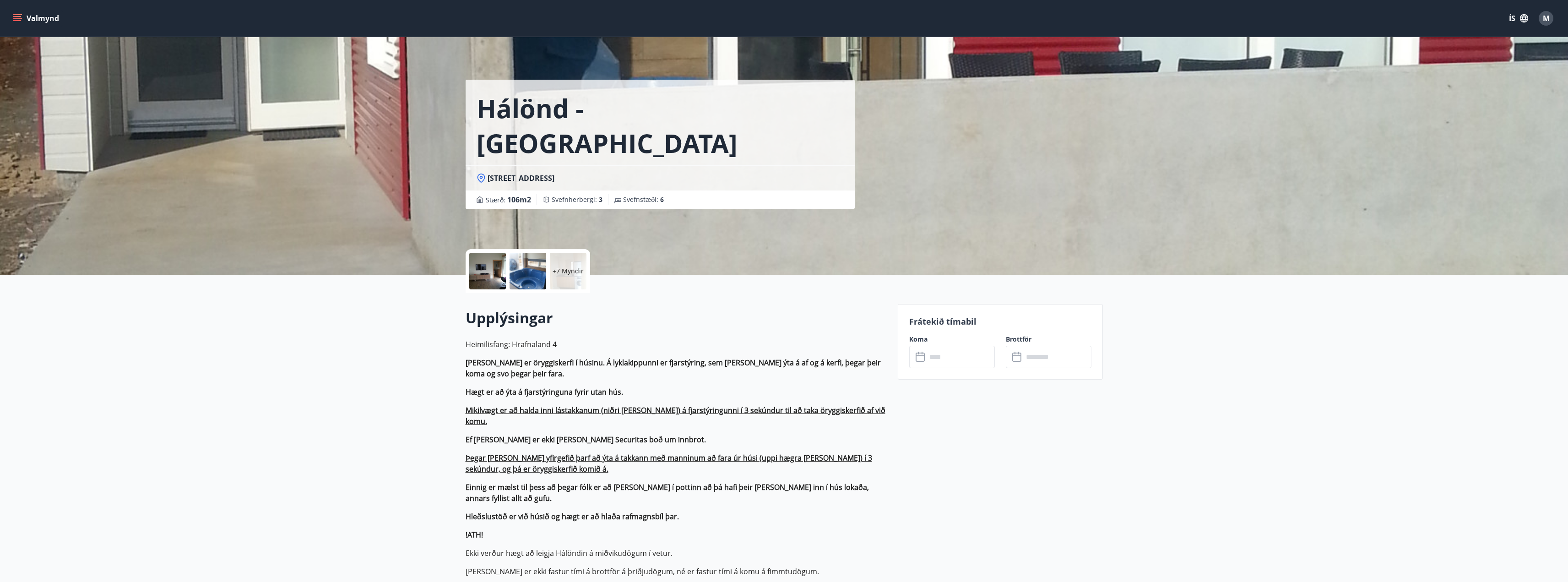
click at [958, 364] on input "text" at bounding box center [960, 357] width 68 height 23
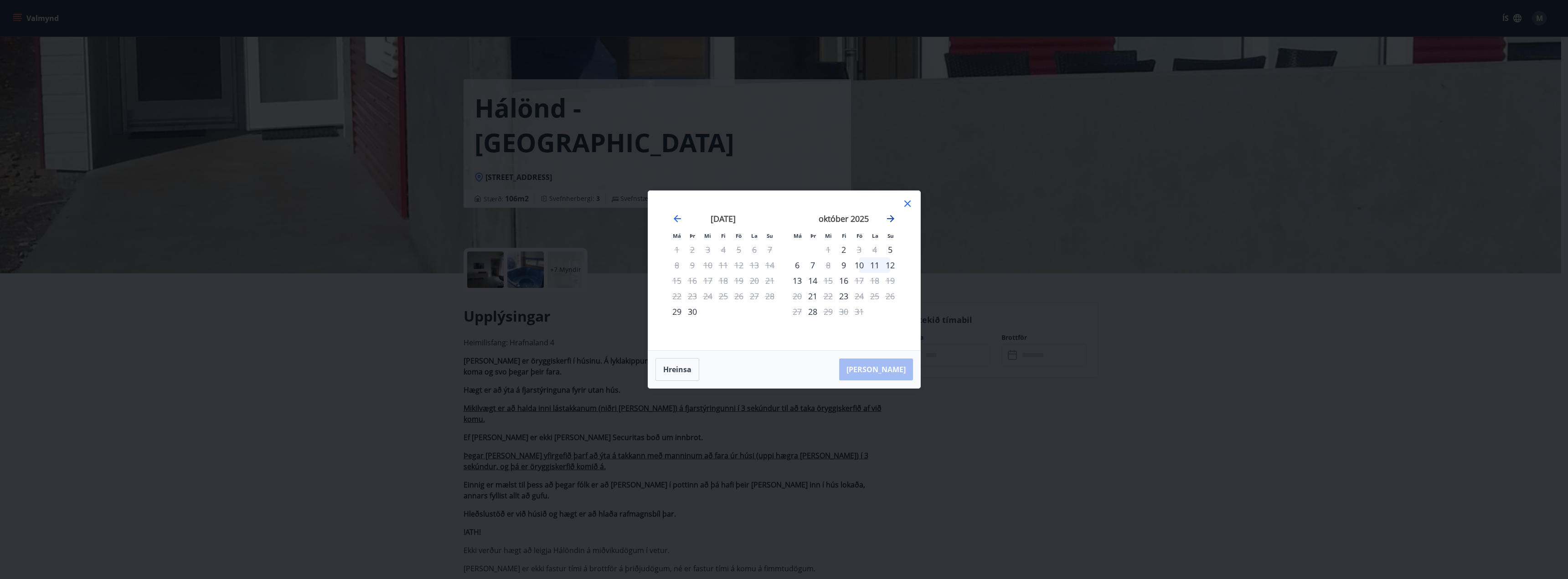
click at [894, 215] on icon "Move forward to switch to the next month." at bounding box center [890, 218] width 11 height 11
click at [893, 215] on icon "Move forward to switch to the next month." at bounding box center [890, 218] width 11 height 11
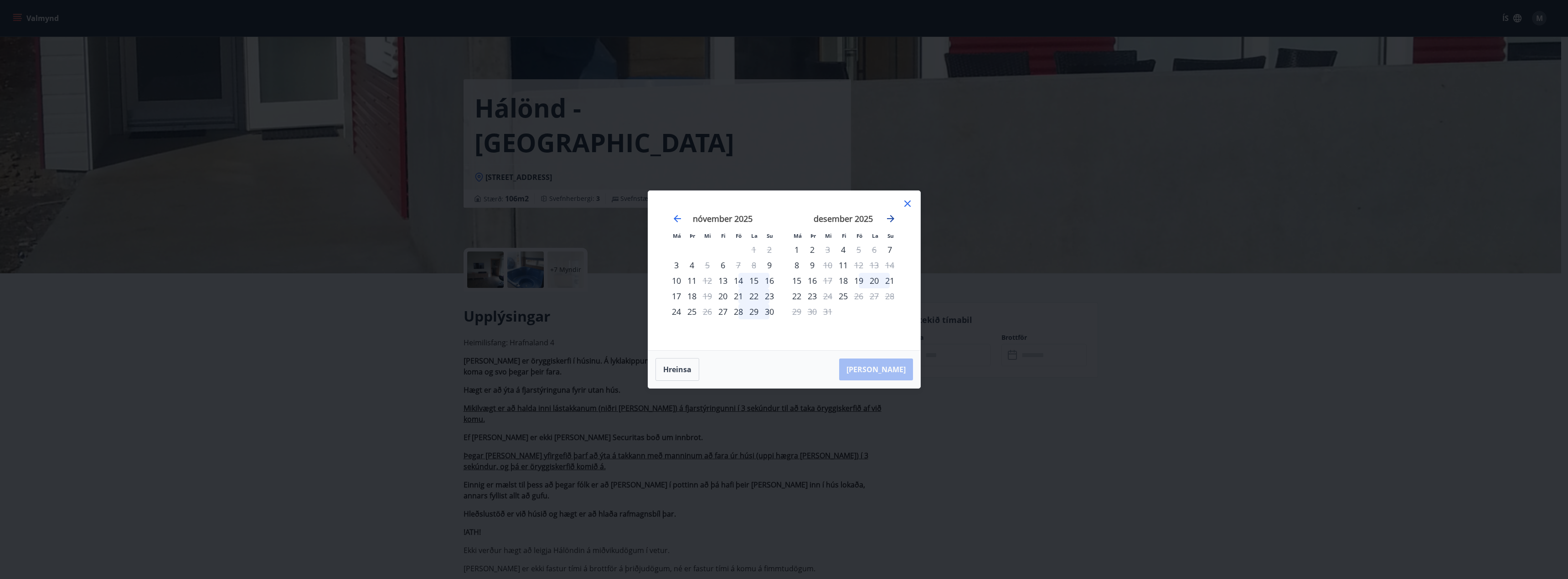
click at [892, 217] on icon "Move forward to switch to the next month." at bounding box center [890, 218] width 7 height 7
click at [890, 217] on icon "Move forward to switch to the next month." at bounding box center [890, 218] width 11 height 11
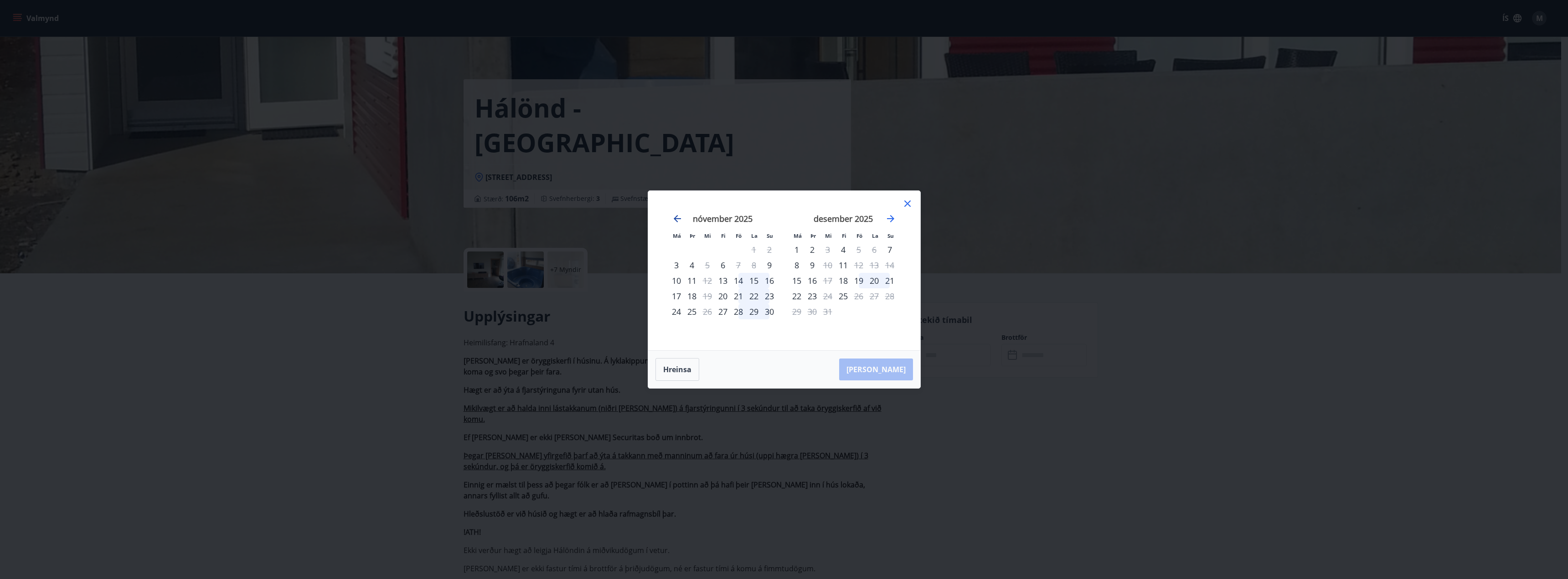
click at [676, 216] on icon "Move backward to switch to the previous month." at bounding box center [677, 218] width 7 height 7
click at [861, 264] on div "10" at bounding box center [859, 265] width 16 height 16
click at [909, 204] on icon at bounding box center [907, 203] width 11 height 11
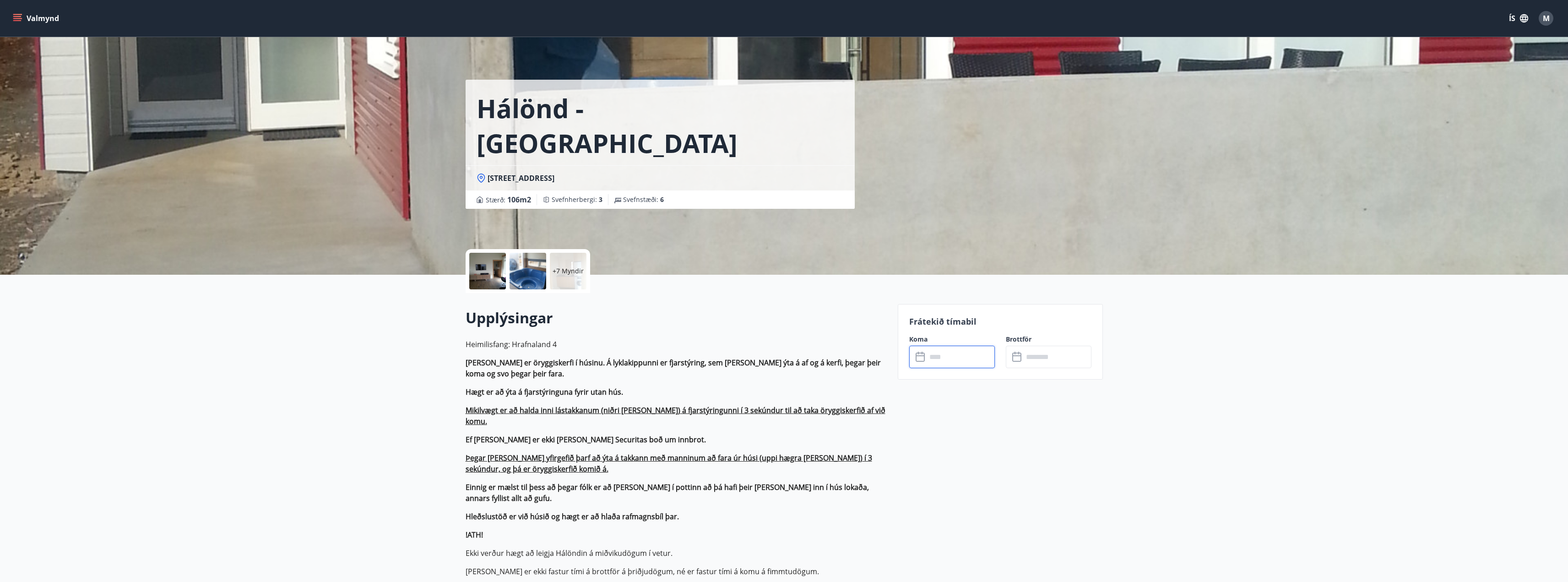
click at [17, 16] on icon "menu" at bounding box center [17, 18] width 9 height 9
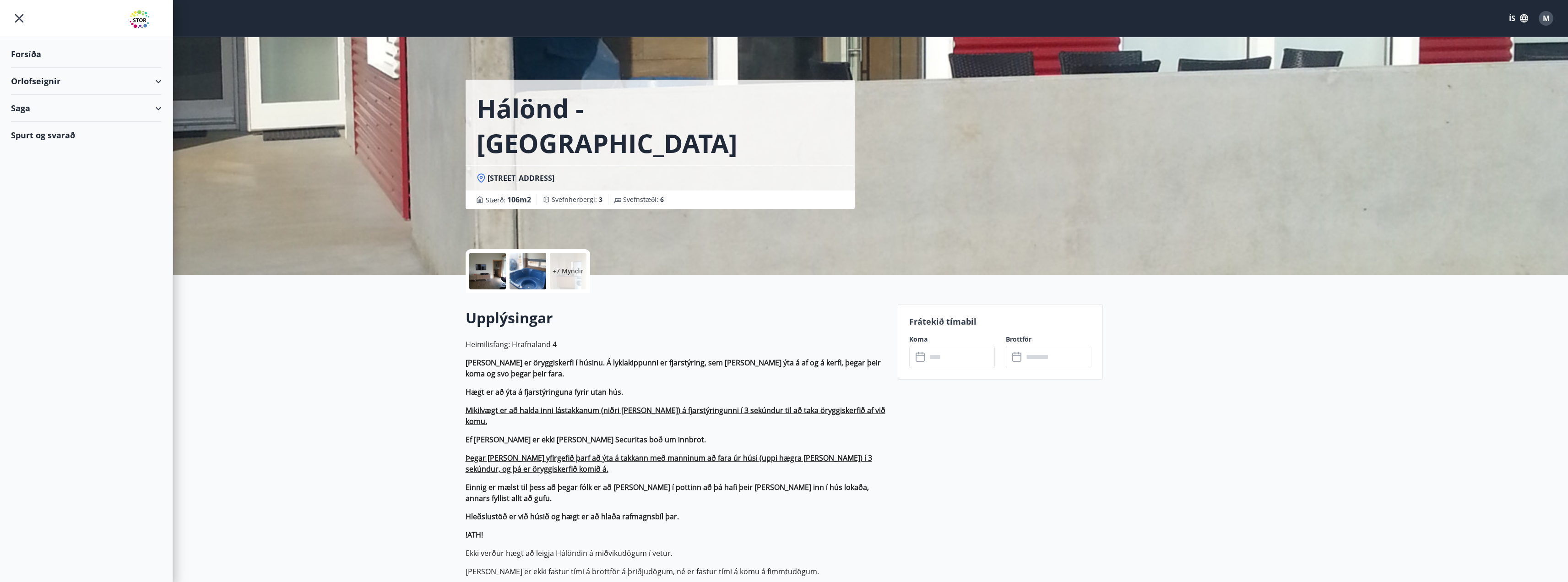
click at [53, 84] on div "Orlofseignir" at bounding box center [86, 80] width 151 height 27
click at [25, 55] on div "Forsíða" at bounding box center [86, 54] width 151 height 27
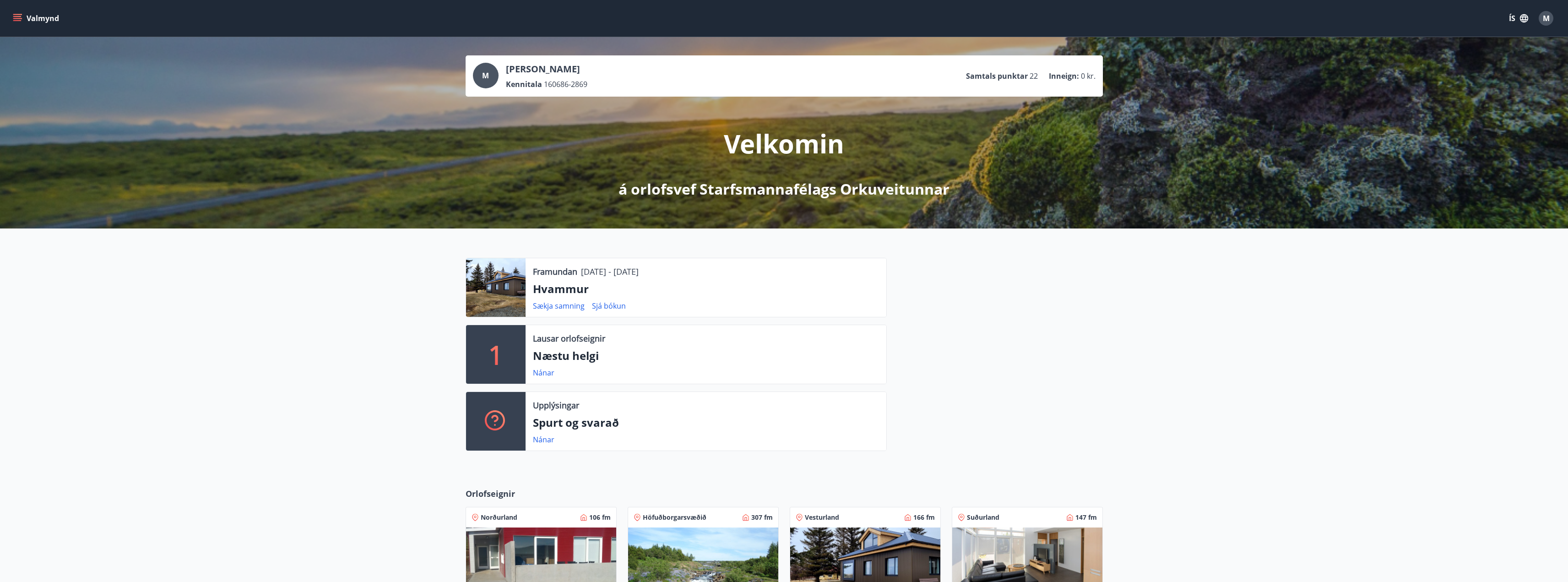
scroll to position [240, 0]
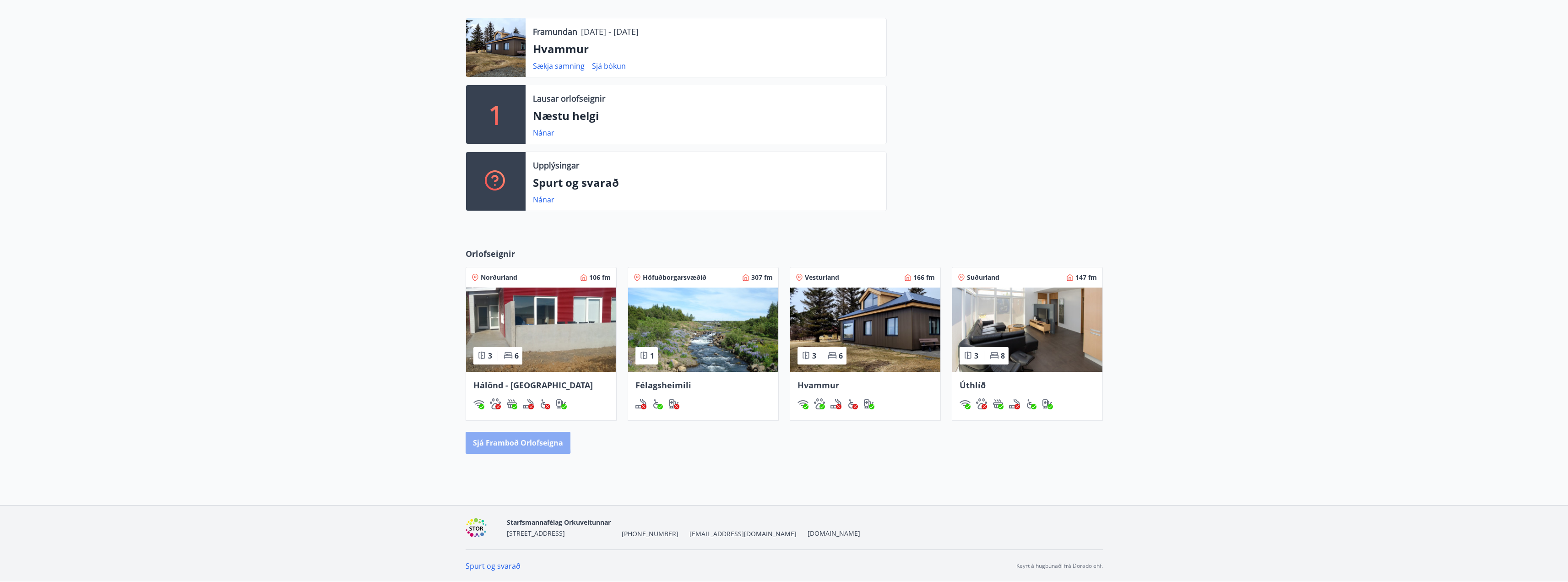
click at [495, 440] on button "Sjá framboð orlofseigna" at bounding box center [518, 443] width 105 height 22
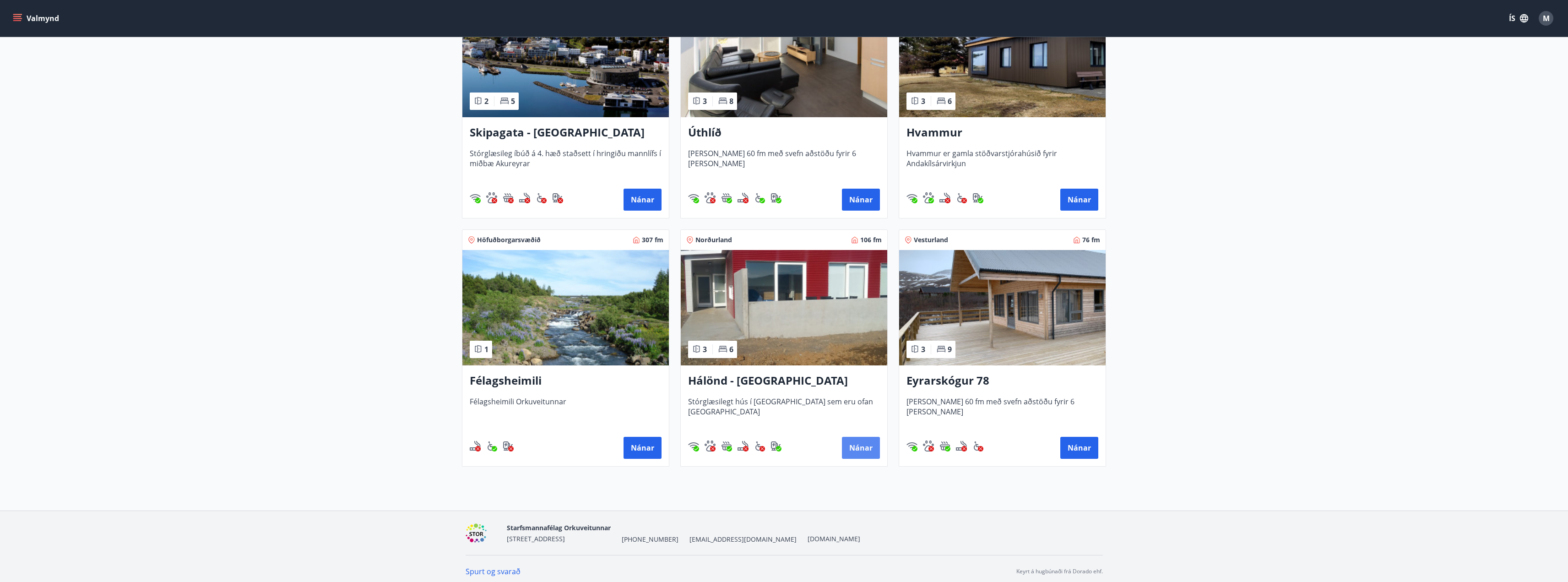
click at [852, 450] on button "Nánar" at bounding box center [860, 448] width 38 height 22
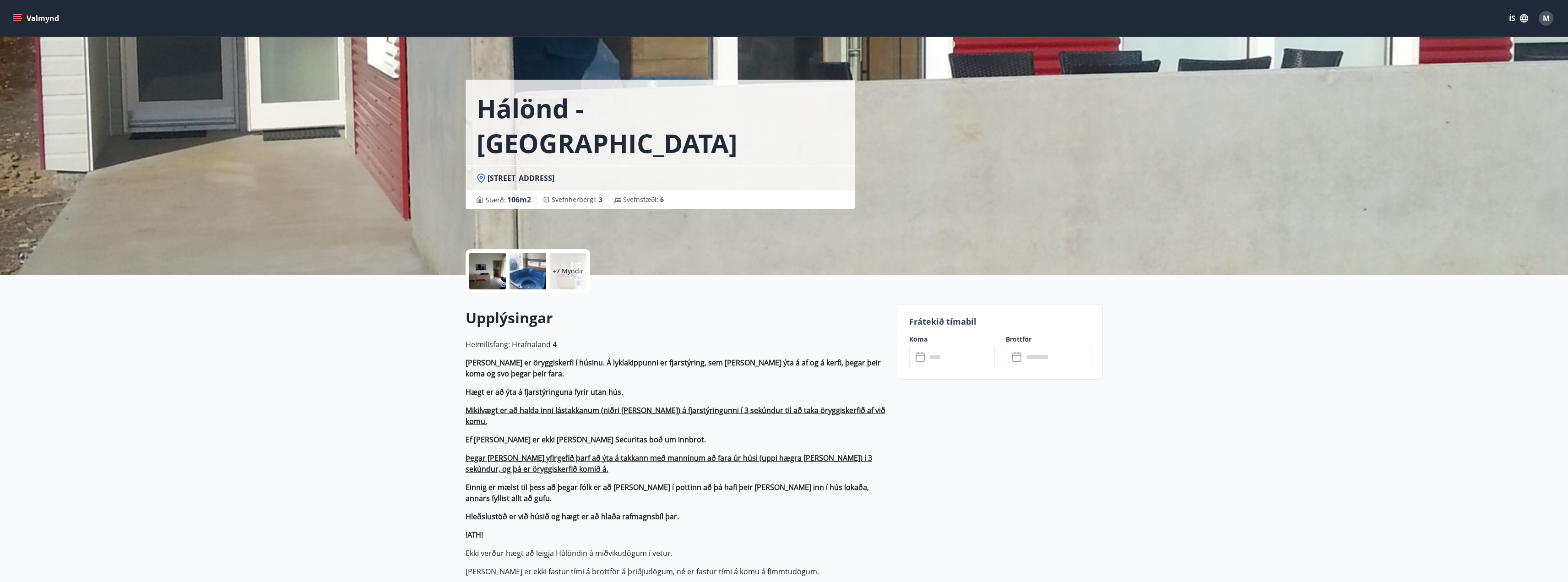
click at [952, 356] on input "text" at bounding box center [960, 357] width 68 height 23
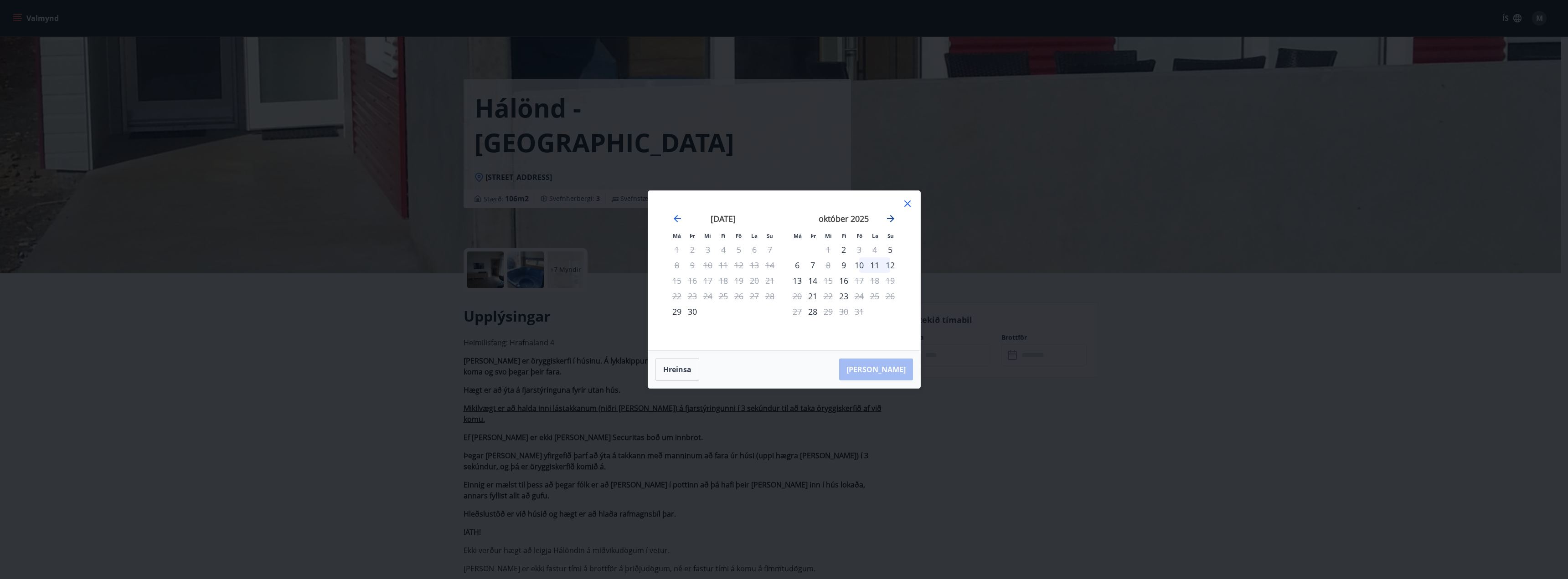
click at [893, 214] on icon "Move forward to switch to the next month." at bounding box center [890, 218] width 11 height 11
click at [892, 217] on icon "Move forward to switch to the next month." at bounding box center [890, 218] width 7 height 7
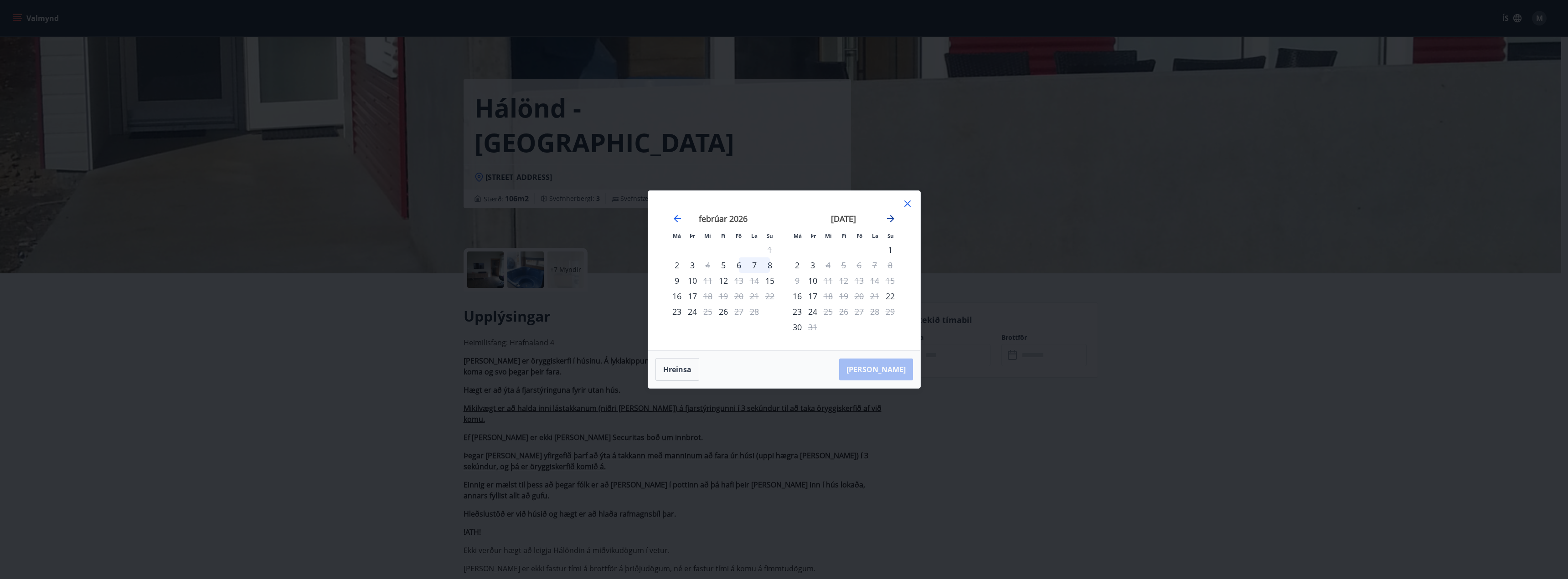
click at [892, 217] on icon "Move forward to switch to the next month." at bounding box center [890, 218] width 7 height 7
click at [678, 219] on icon "Move backward to switch to the previous month." at bounding box center [677, 218] width 7 height 7
click at [741, 299] on div "23" at bounding box center [739, 296] width 16 height 16
click at [694, 311] on div "27" at bounding box center [693, 312] width 16 height 16
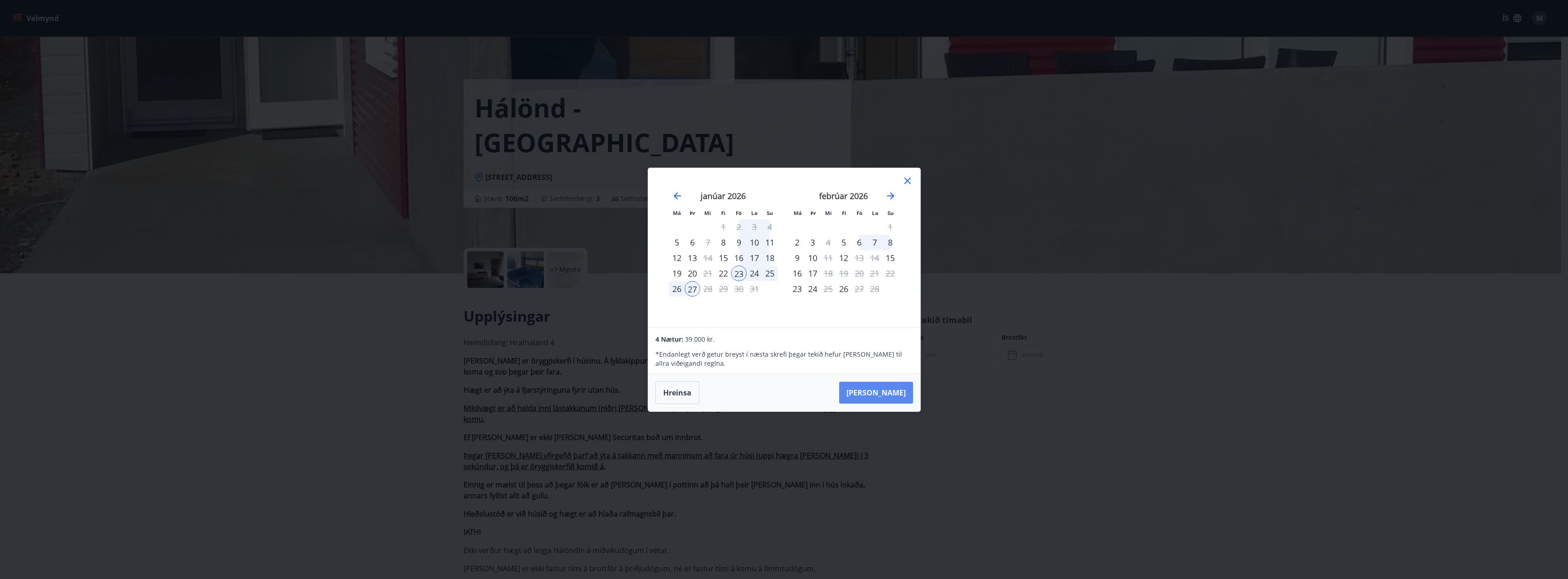
click at [899, 389] on button "[PERSON_NAME]" at bounding box center [875, 393] width 74 height 22
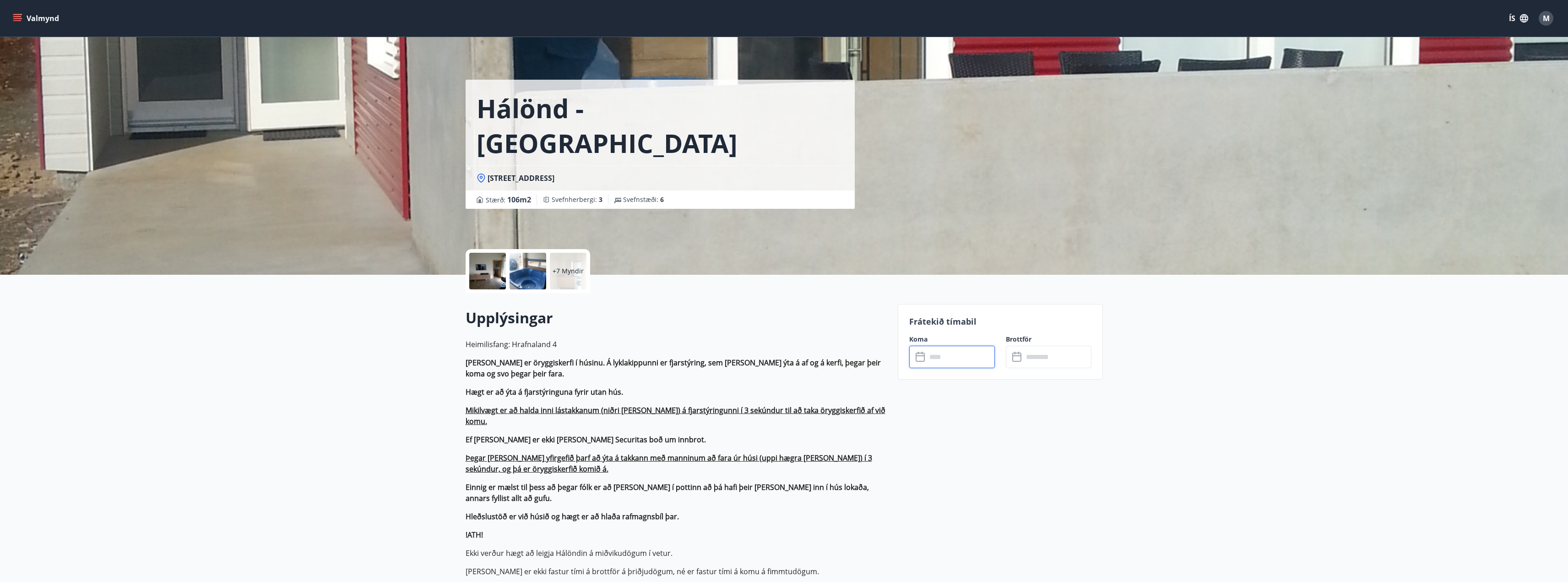
type input "******"
click at [1063, 433] on button "Greiða" at bounding box center [1049, 441] width 85 height 22
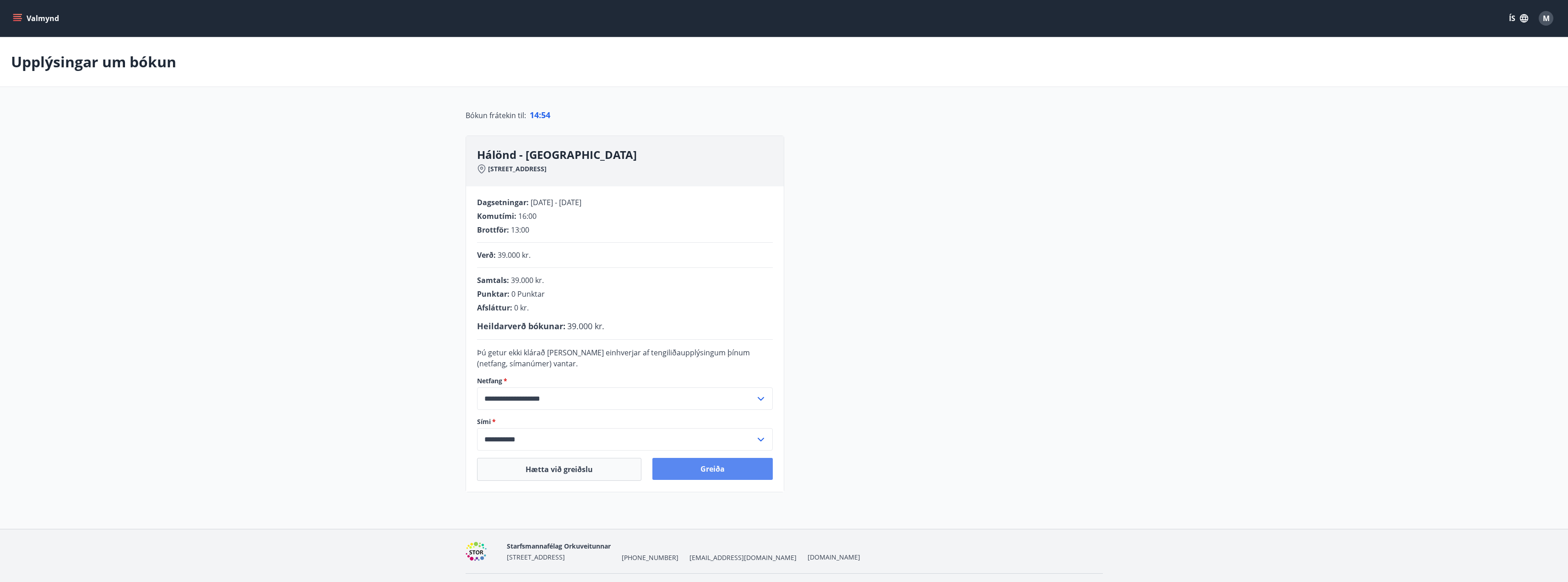
click at [697, 469] on button "Greiða" at bounding box center [712, 469] width 120 height 22
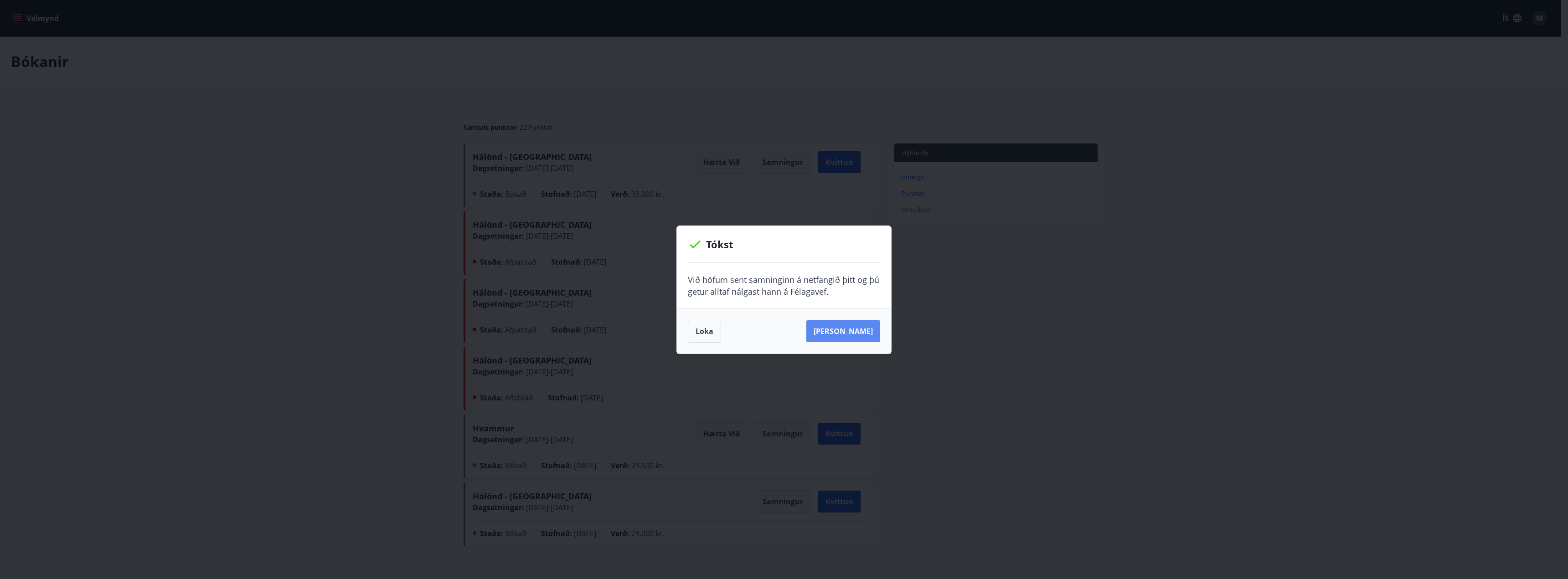
click at [860, 328] on button "Sjá samning" at bounding box center [843, 331] width 74 height 22
